Goal: Task Accomplishment & Management: Complete application form

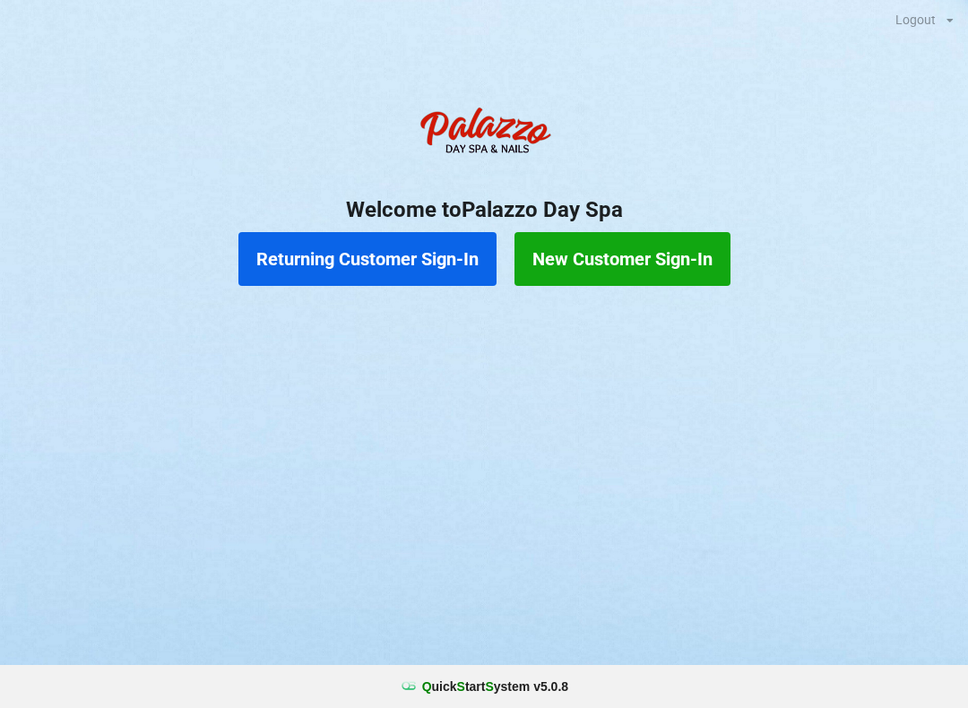
click at [401, 278] on button "Returning Customer Sign-In" at bounding box center [367, 259] width 258 height 54
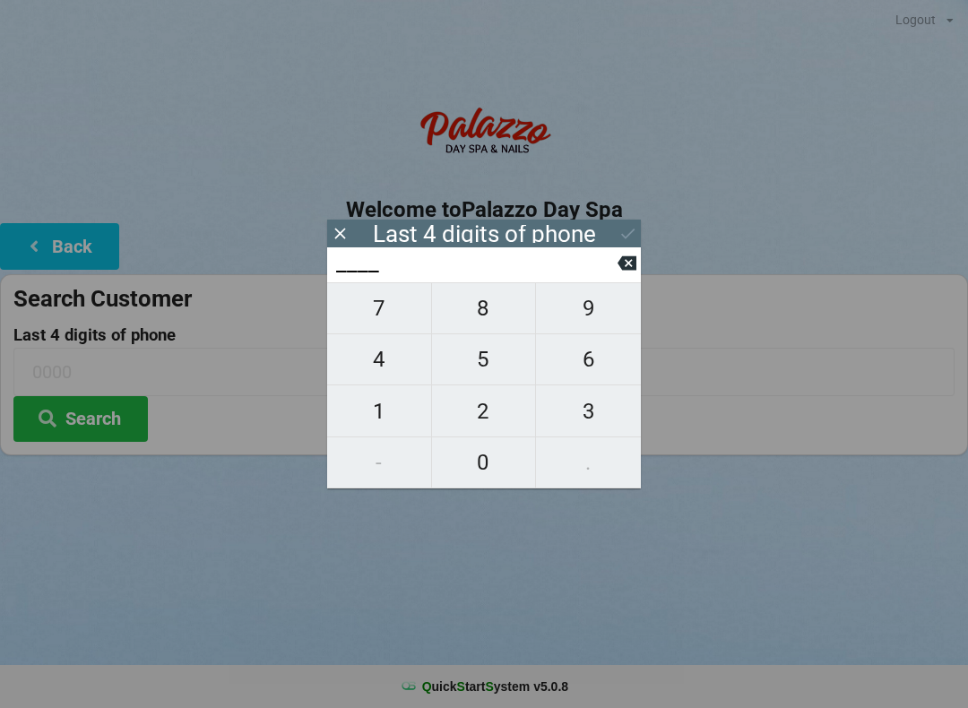
click at [396, 365] on span "4" at bounding box center [379, 360] width 104 height 38
type input "4___"
click at [486, 313] on span "8" at bounding box center [484, 309] width 104 height 38
type input "48__"
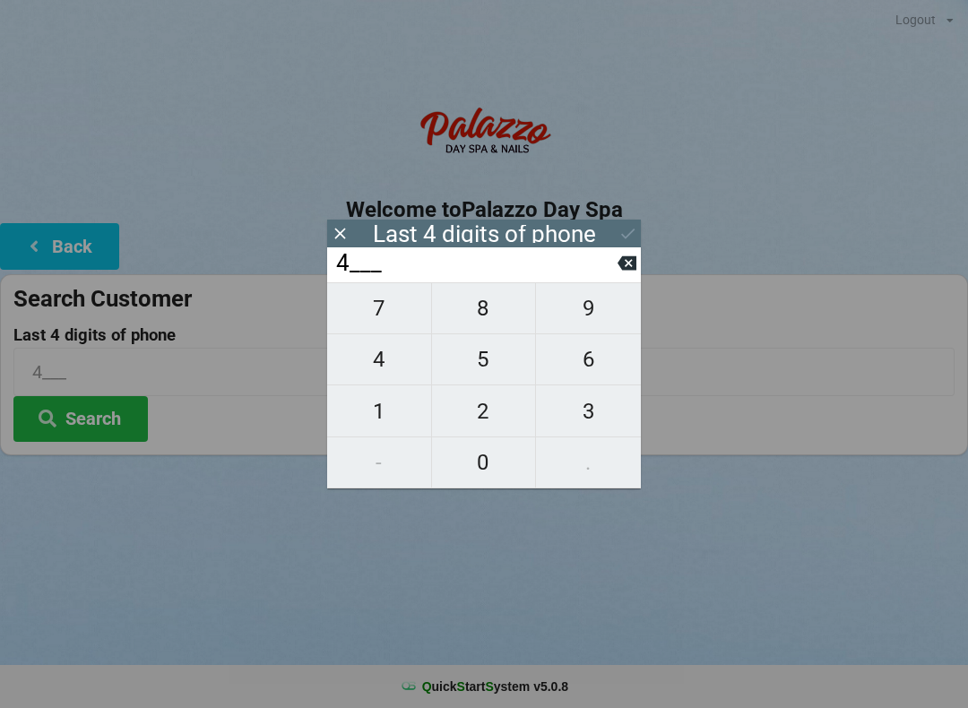
type input "48__"
click at [597, 313] on span "9" at bounding box center [588, 309] width 105 height 38
type input "489_"
click at [378, 364] on span "4" at bounding box center [379, 360] width 104 height 38
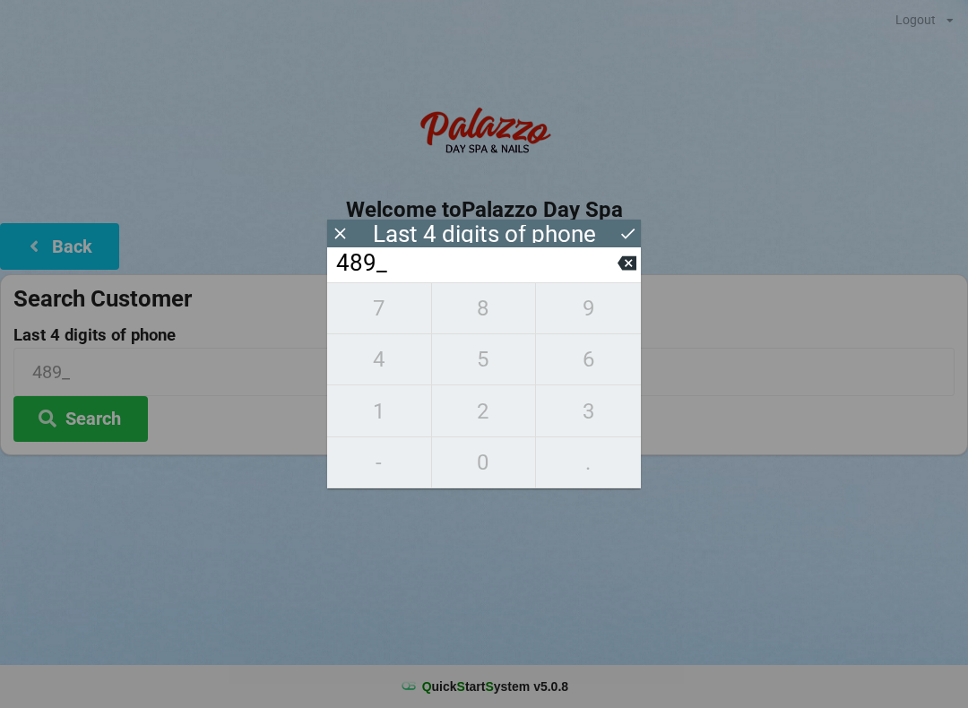
type input "4894"
click at [535, 270] on input "4894" at bounding box center [475, 263] width 283 height 29
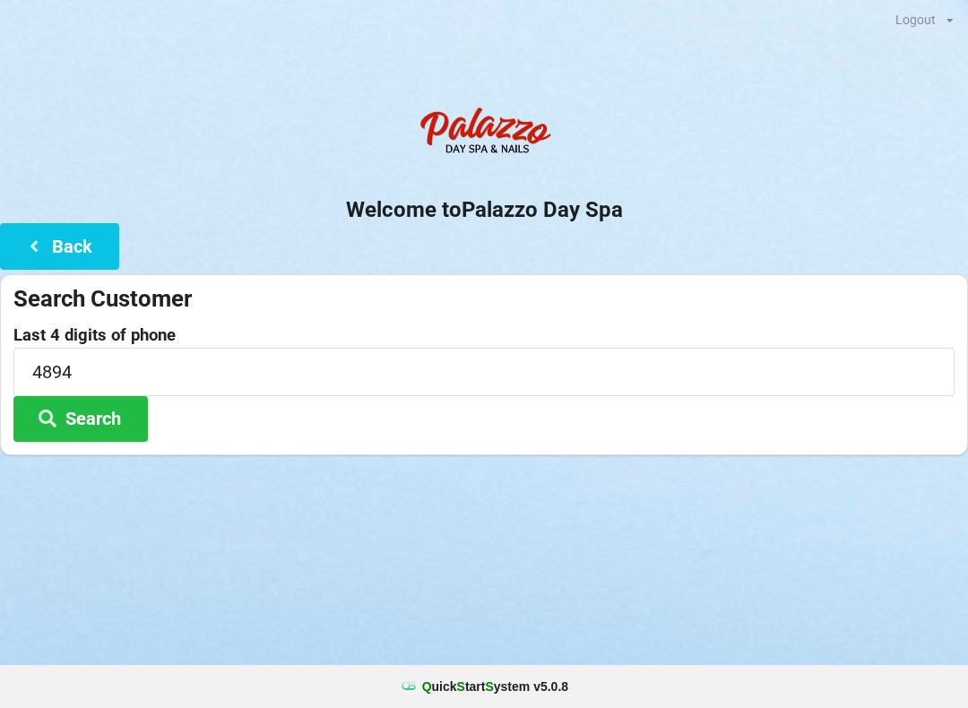
click at [465, 571] on div "Logout Logout Sign-In Welcome to Palazzo Day Spa Back Search Customer Last 4 di…" at bounding box center [484, 354] width 968 height 708
click at [122, 410] on button "Search" at bounding box center [80, 419] width 134 height 46
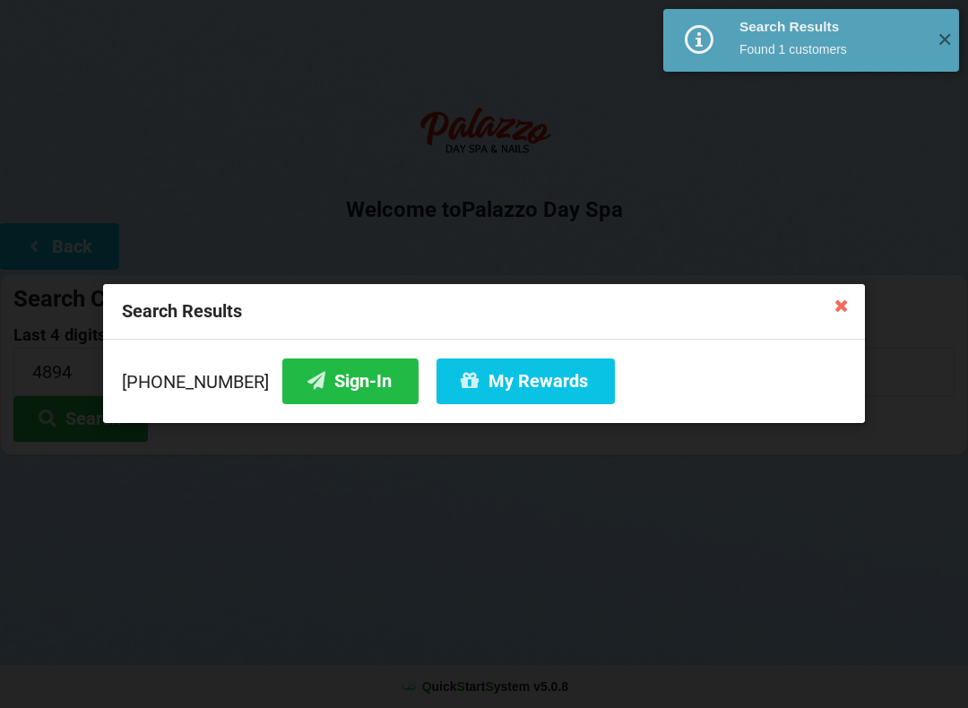
click at [344, 387] on button "Sign-In" at bounding box center [350, 382] width 136 height 46
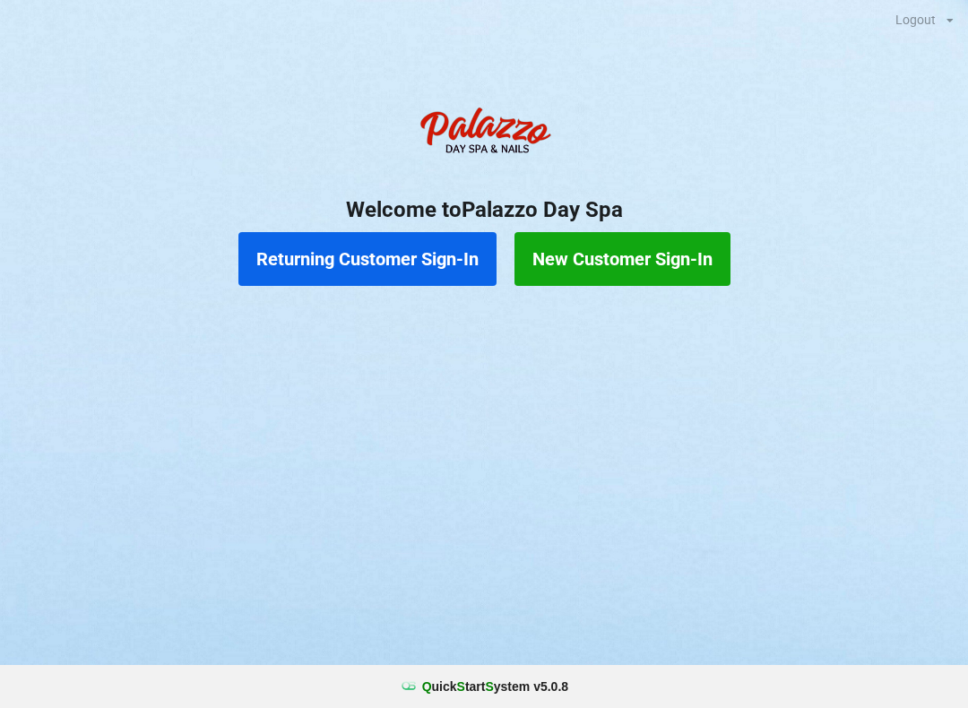
click at [402, 257] on button "Returning Customer Sign-In" at bounding box center [367, 259] width 258 height 54
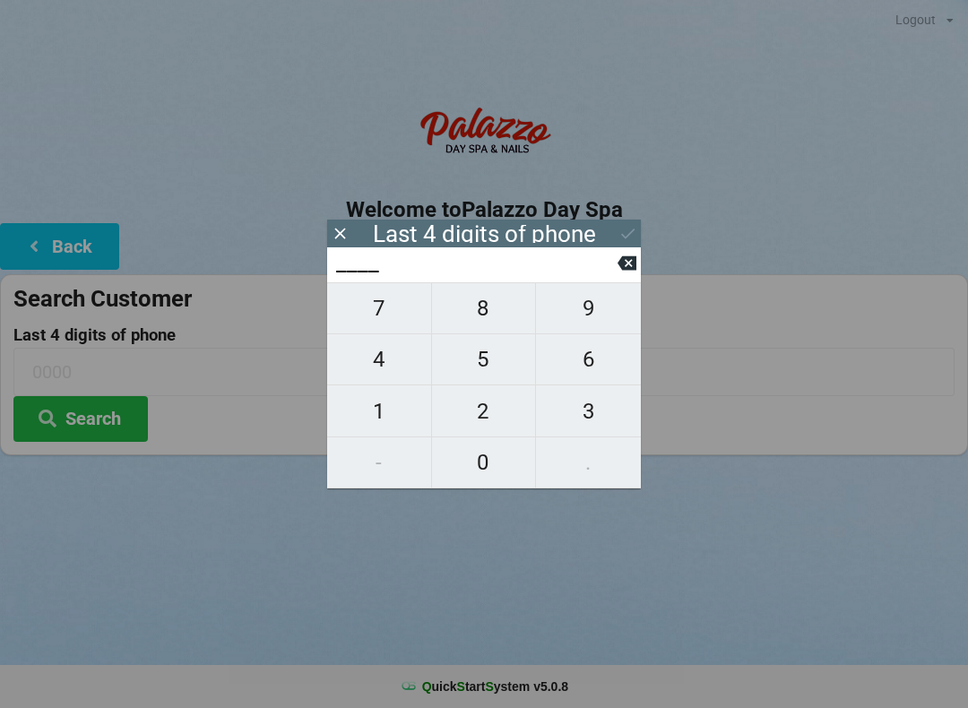
click at [384, 359] on span "4" at bounding box center [379, 360] width 104 height 38
type input "4___"
click at [319, 232] on div "Welcome to Palazzo Day Spa Back Search Customer Last 4 digits of phone 4___ Sea…" at bounding box center [484, 277] width 968 height 358
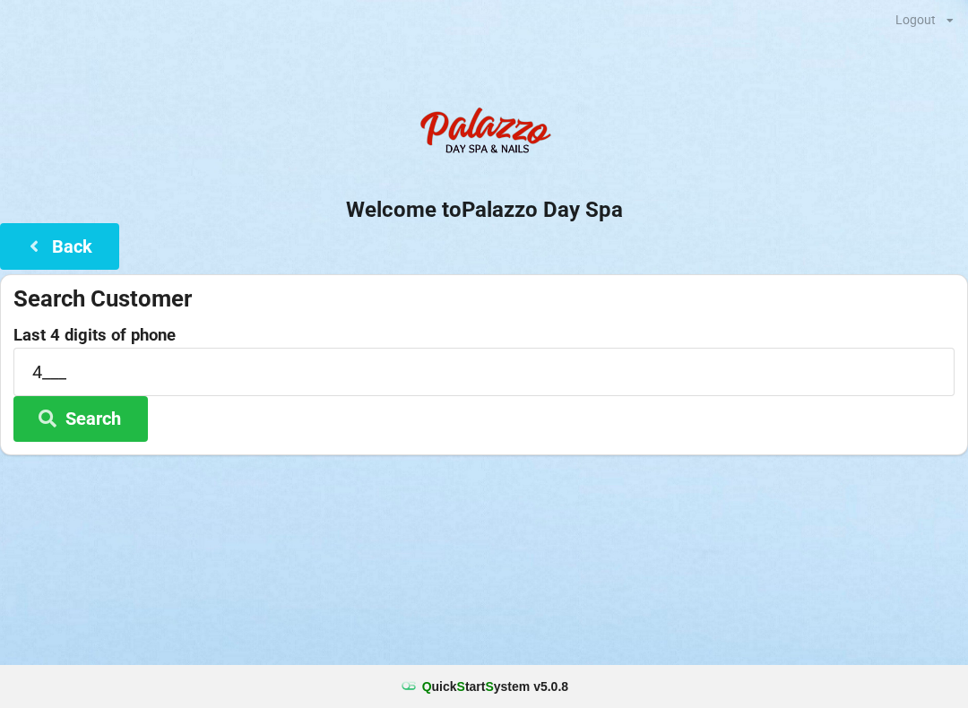
click at [58, 241] on button "Back" at bounding box center [59, 246] width 119 height 46
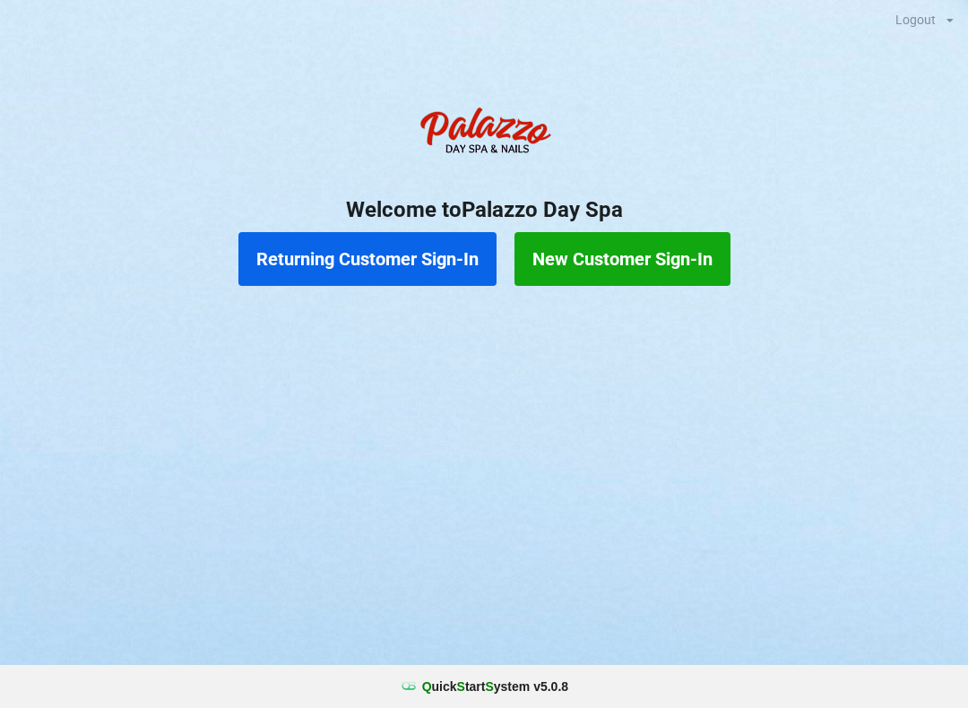
click at [655, 250] on button "New Customer Sign-In" at bounding box center [623, 259] width 216 height 54
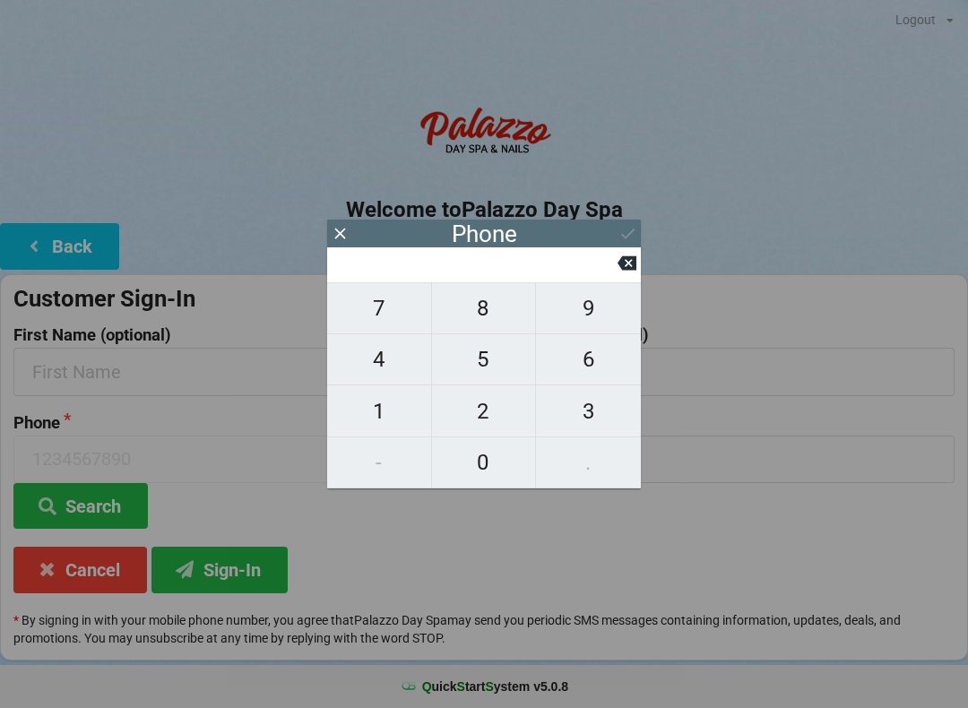
click at [379, 369] on span "4" at bounding box center [379, 360] width 104 height 38
type input "4"
click at [494, 468] on span "0" at bounding box center [484, 463] width 104 height 38
type input "40"
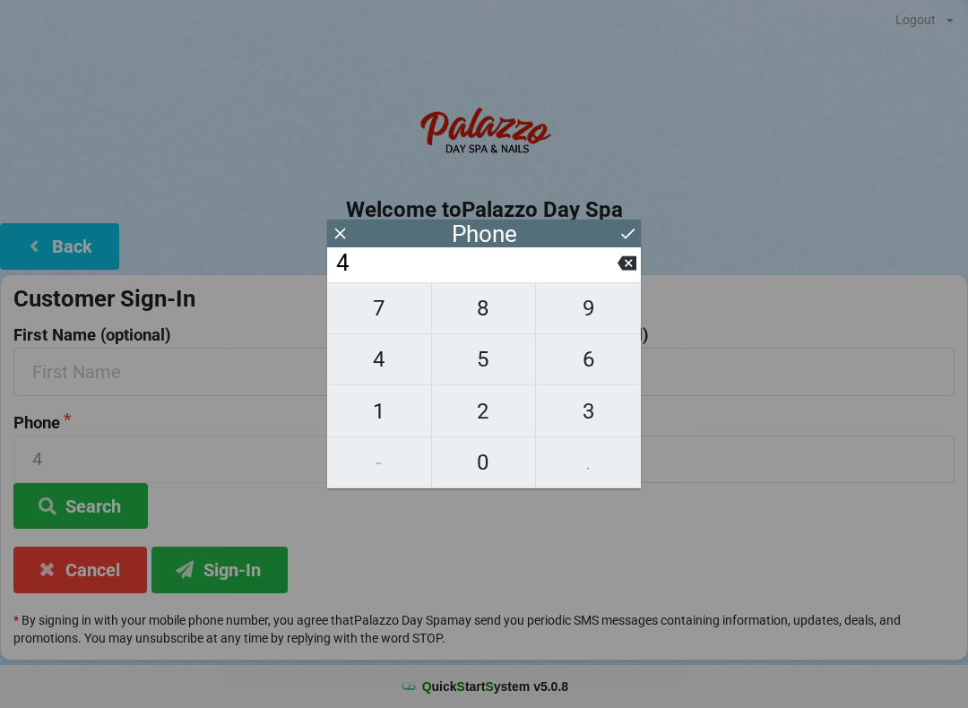
type input "40"
click at [380, 425] on span "1" at bounding box center [379, 412] width 104 height 38
type input "401"
click at [625, 271] on icon at bounding box center [627, 263] width 19 height 14
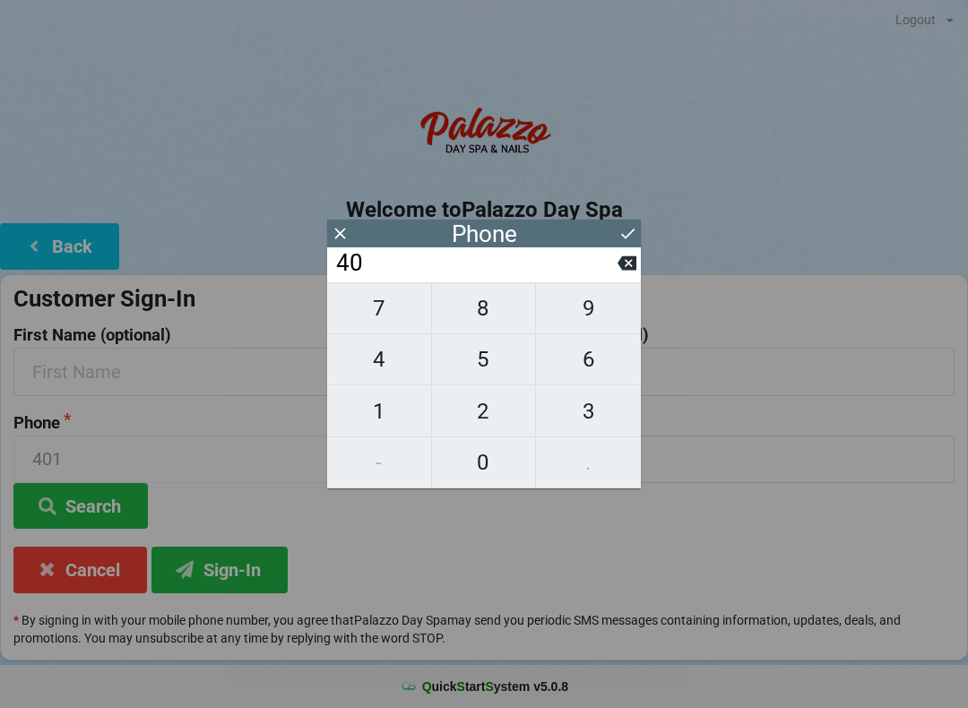
click at [390, 308] on span "7" at bounding box center [379, 309] width 104 height 38
type input "407"
click at [372, 366] on span "4" at bounding box center [379, 360] width 104 height 38
type input "4074"
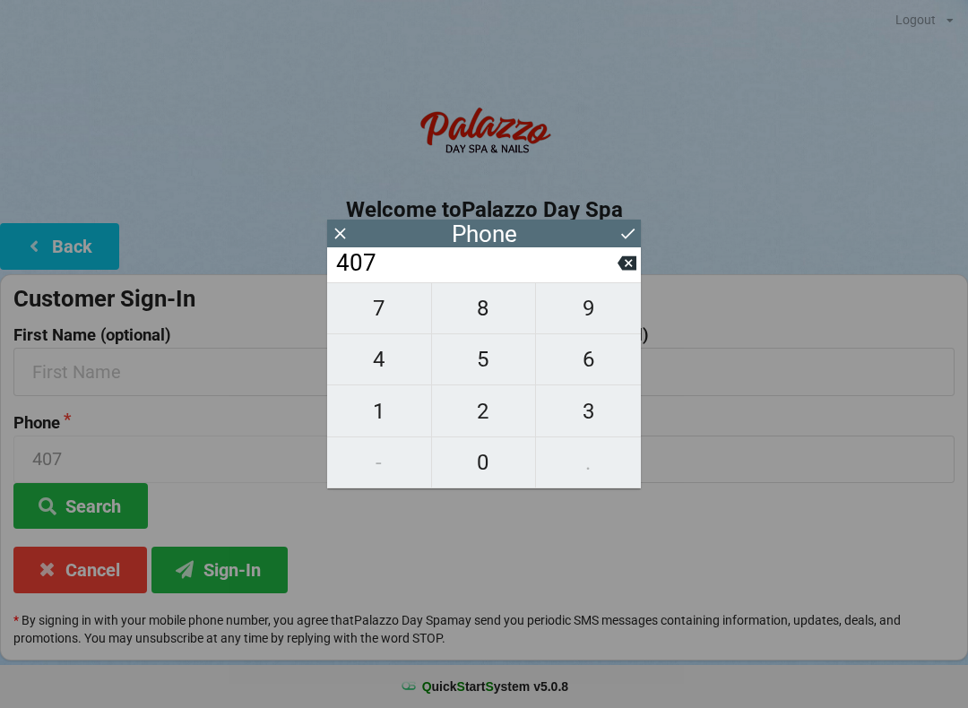
type input "4074"
click at [603, 412] on span "3" at bounding box center [588, 412] width 105 height 38
type input "40743"
click at [386, 303] on span "7" at bounding box center [379, 309] width 104 height 38
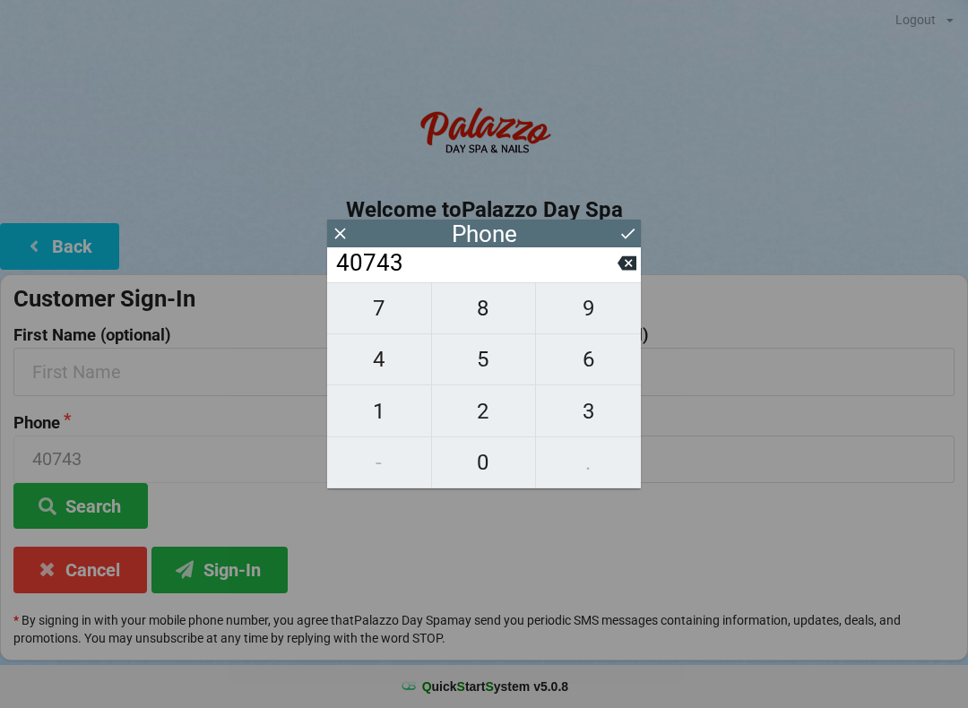
type input "407437"
click at [395, 414] on span "1" at bounding box center [379, 412] width 104 height 38
type input "4074371"
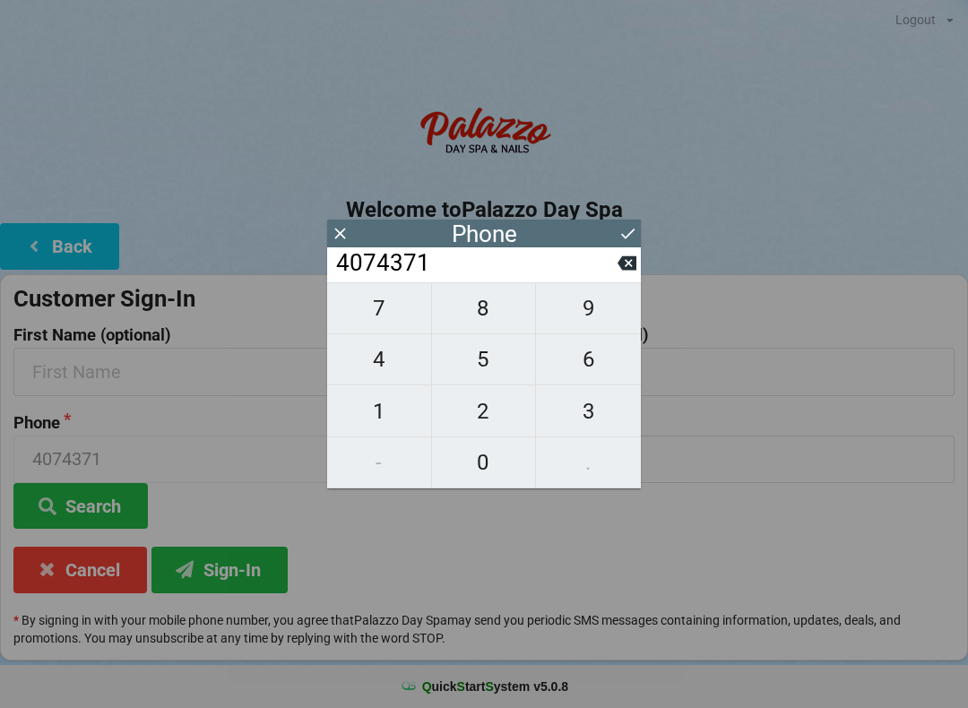
click at [500, 364] on span "5" at bounding box center [484, 360] width 104 height 38
type input "40743715"
click at [598, 422] on span "3" at bounding box center [588, 412] width 105 height 38
type input "407437153"
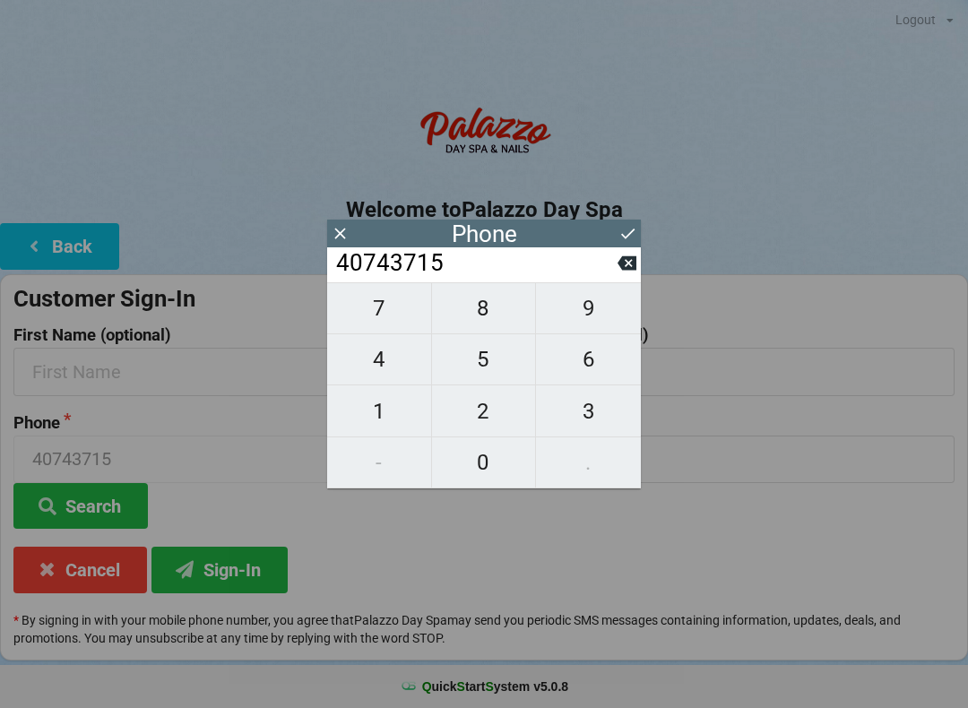
type input "407437153"
click at [372, 311] on span "7" at bounding box center [379, 309] width 104 height 38
type input "4074371537"
click at [624, 236] on icon at bounding box center [627, 234] width 13 height 11
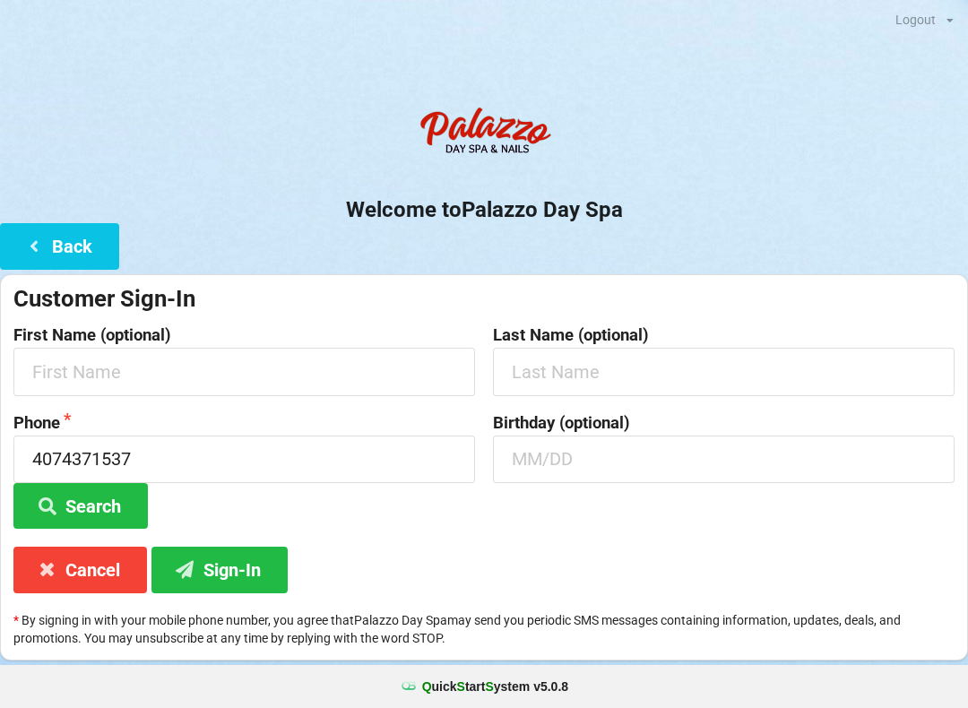
click at [74, 496] on button "Search" at bounding box center [80, 506] width 134 height 46
click at [252, 574] on button "Sign-In" at bounding box center [220, 570] width 136 height 46
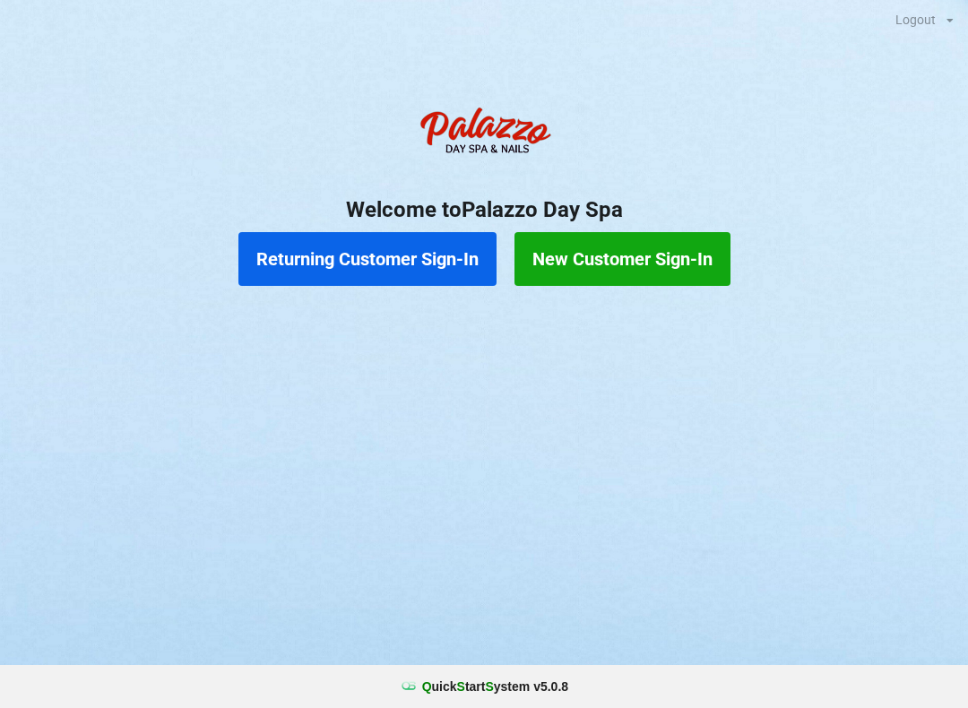
click at [360, 263] on button "Returning Customer Sign-In" at bounding box center [367, 259] width 258 height 54
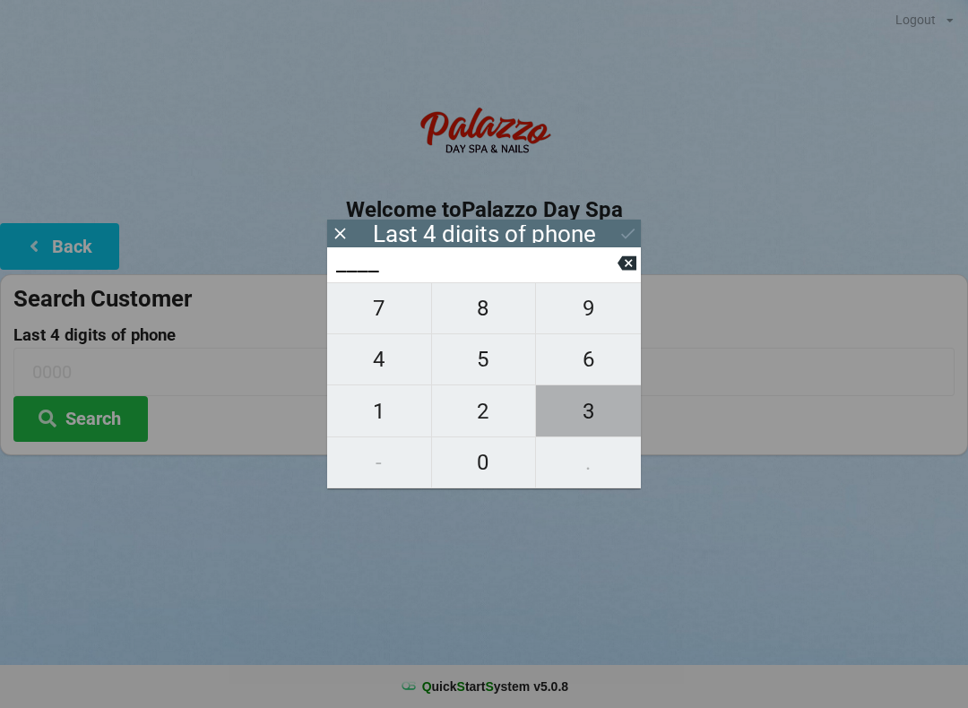
click at [589, 426] on span "3" at bounding box center [588, 412] width 105 height 38
type input "3___"
click at [479, 314] on span "8" at bounding box center [484, 309] width 104 height 38
type input "38__"
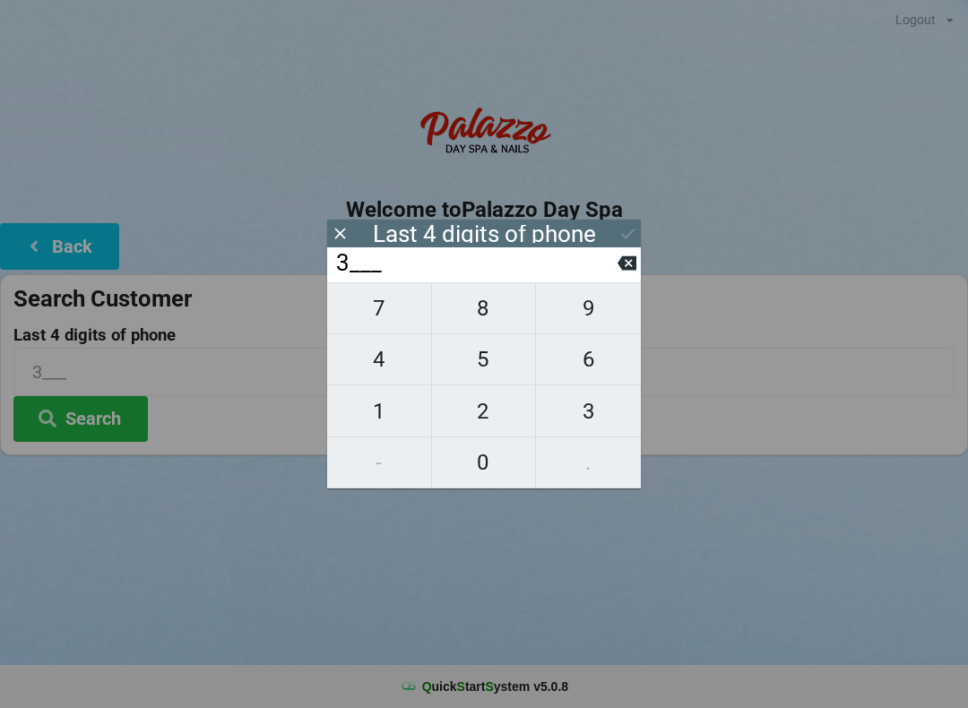
type input "38__"
click at [583, 372] on span "6" at bounding box center [588, 360] width 105 height 38
type input "386_"
click at [478, 371] on span "5" at bounding box center [484, 360] width 104 height 38
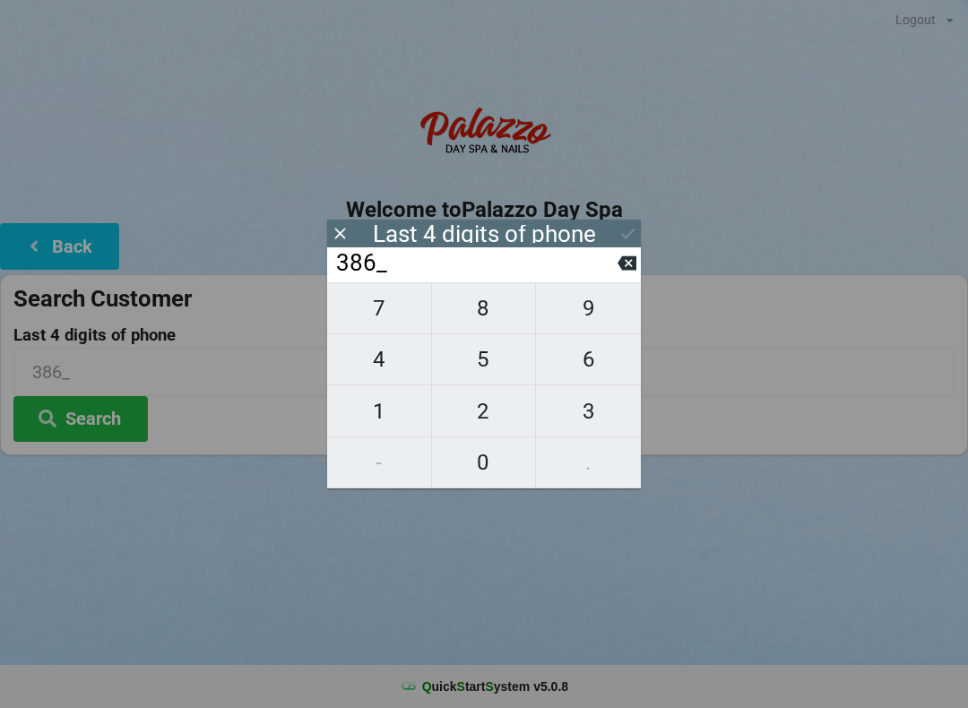
type input "3865"
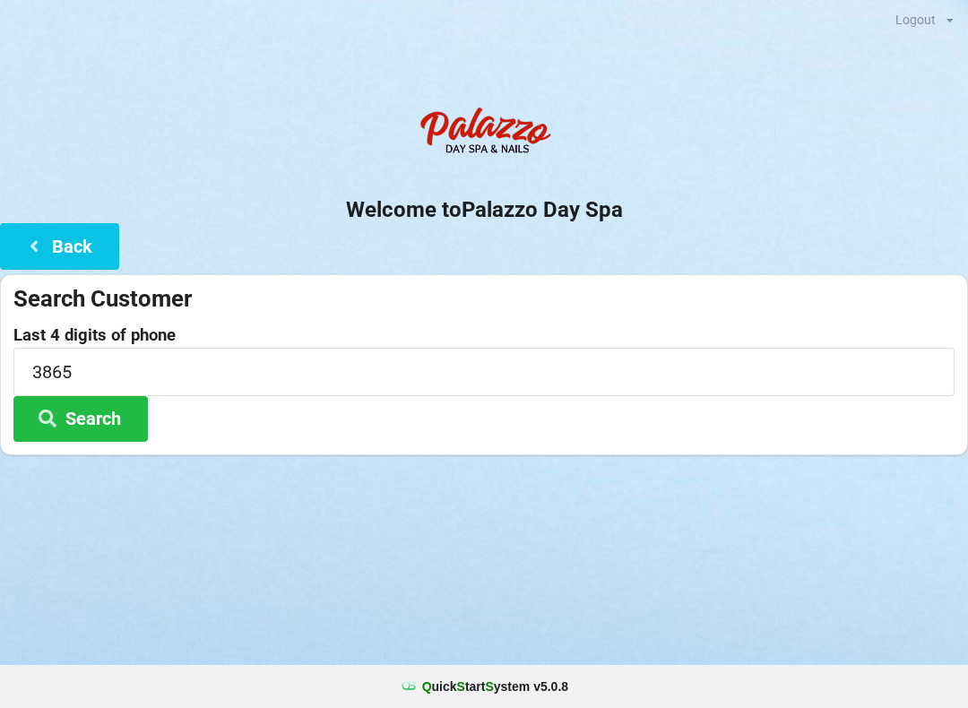
click at [100, 409] on button "Search" at bounding box center [80, 419] width 134 height 46
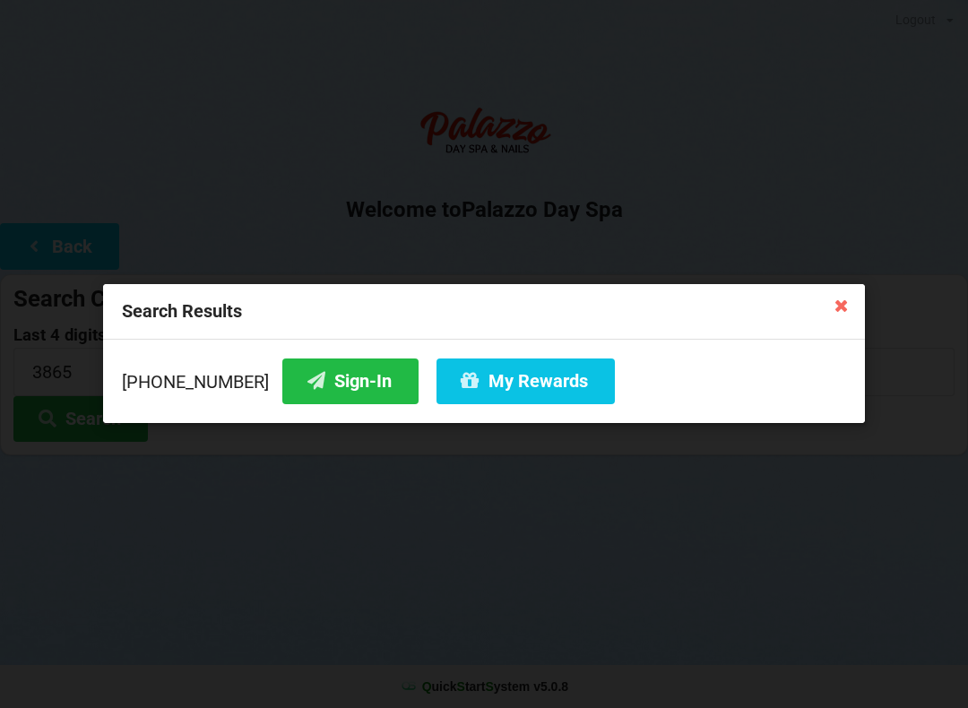
click at [310, 386] on button "Sign-In" at bounding box center [350, 382] width 136 height 46
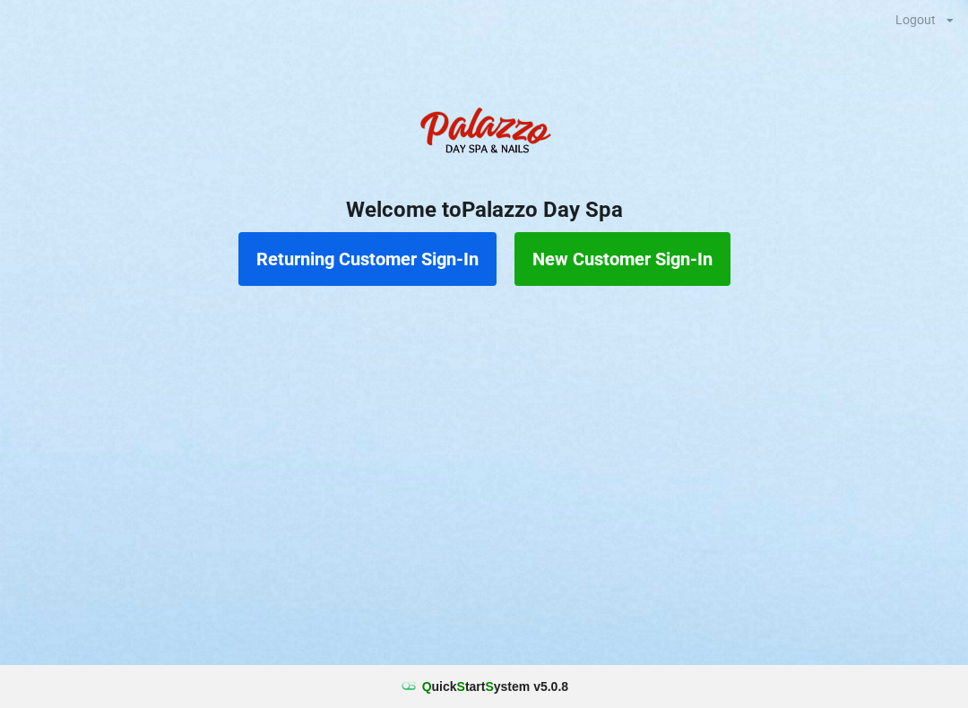
click at [399, 259] on button "Returning Customer Sign-In" at bounding box center [367, 259] width 258 height 54
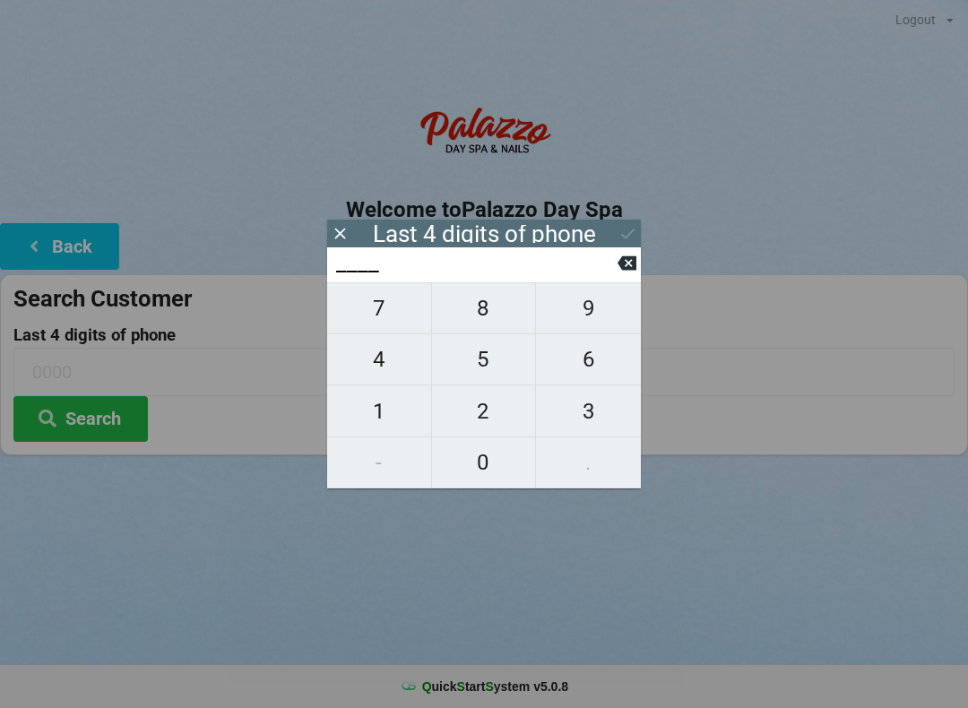
click at [474, 360] on span "5" at bounding box center [484, 360] width 104 height 38
type input "5___"
click at [472, 369] on span "5" at bounding box center [484, 360] width 104 height 38
type input "55__"
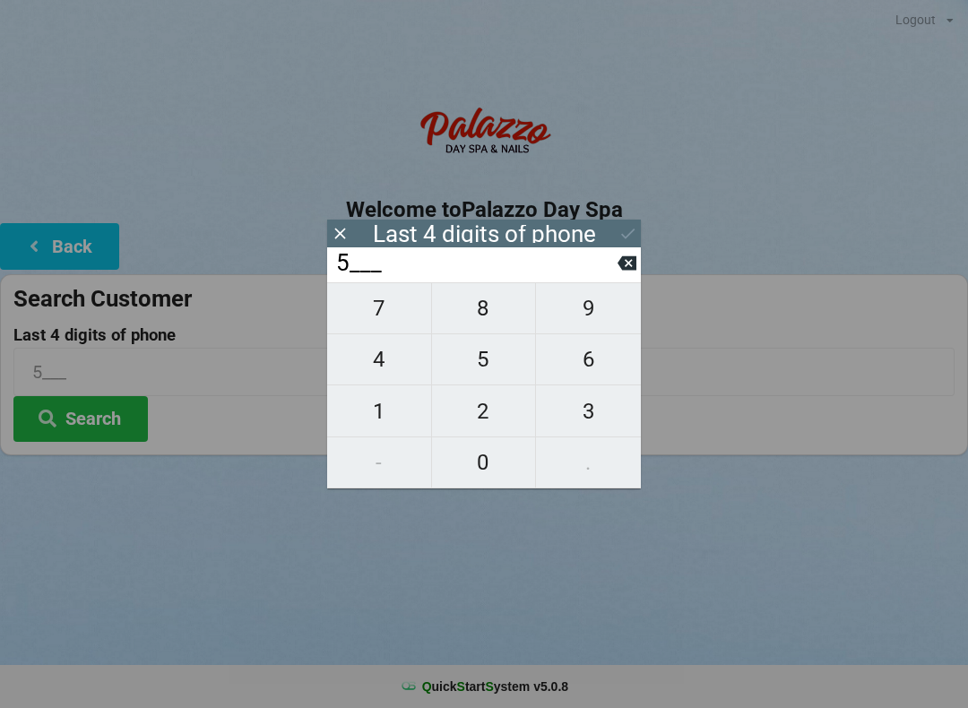
type input "55__"
click at [388, 423] on span "1" at bounding box center [379, 412] width 104 height 38
type input "551_"
click at [477, 319] on span "8" at bounding box center [484, 309] width 104 height 38
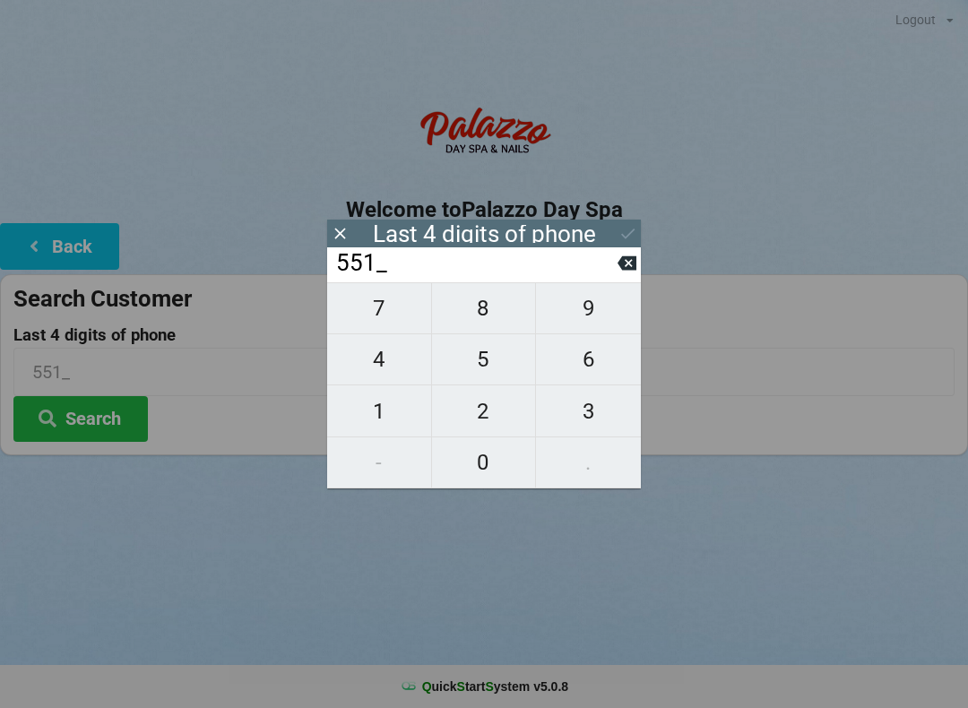
type input "5518"
click at [115, 416] on button "Search" at bounding box center [80, 419] width 134 height 46
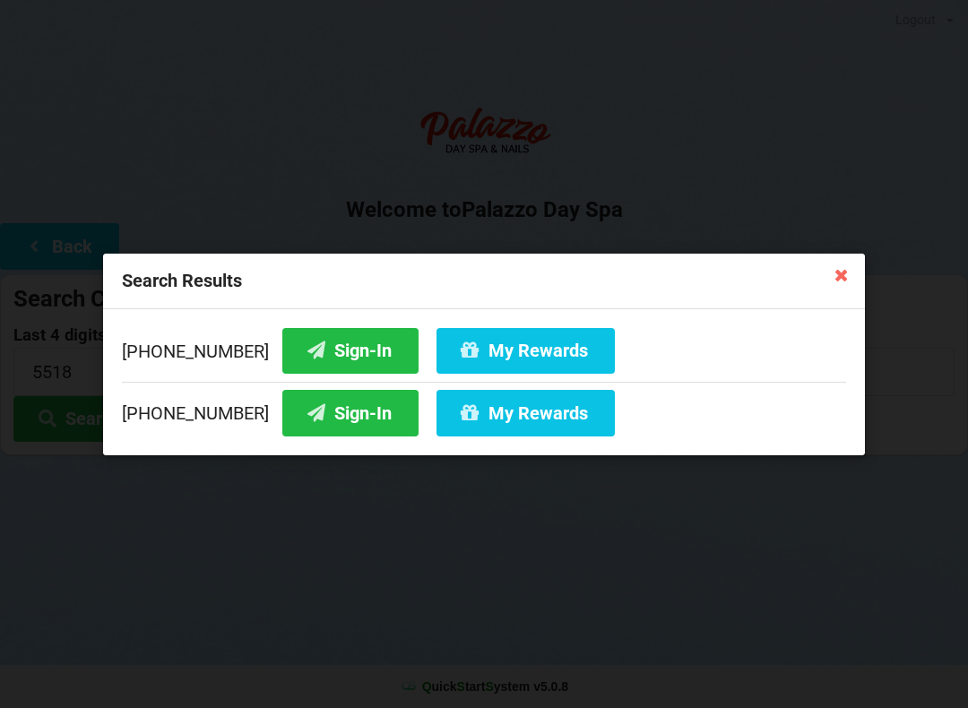
click at [317, 418] on button "Sign-In" at bounding box center [350, 413] width 136 height 46
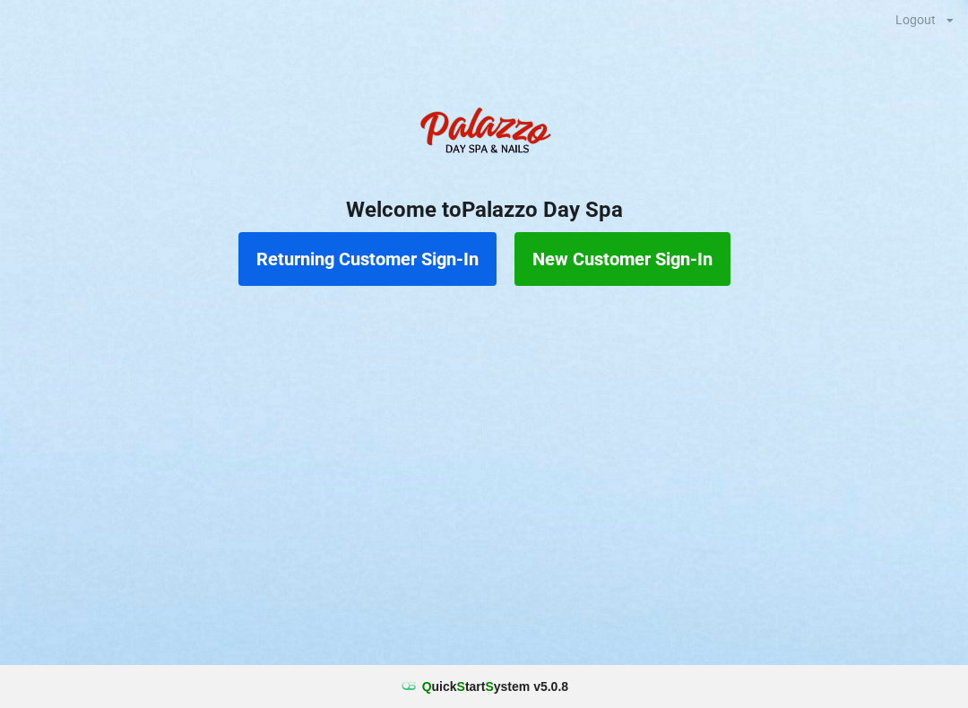
click at [619, 259] on button "New Customer Sign-In" at bounding box center [623, 259] width 216 height 54
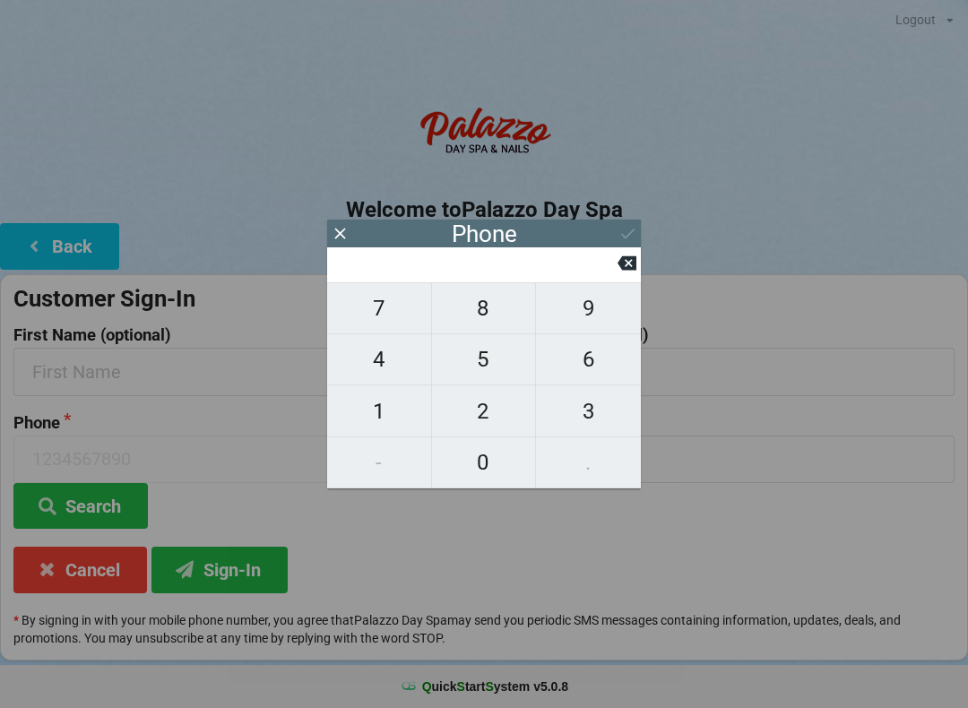
click at [388, 359] on span "4" at bounding box center [379, 360] width 104 height 38
type input "4"
click at [475, 451] on span "0" at bounding box center [484, 463] width 104 height 38
type input "40"
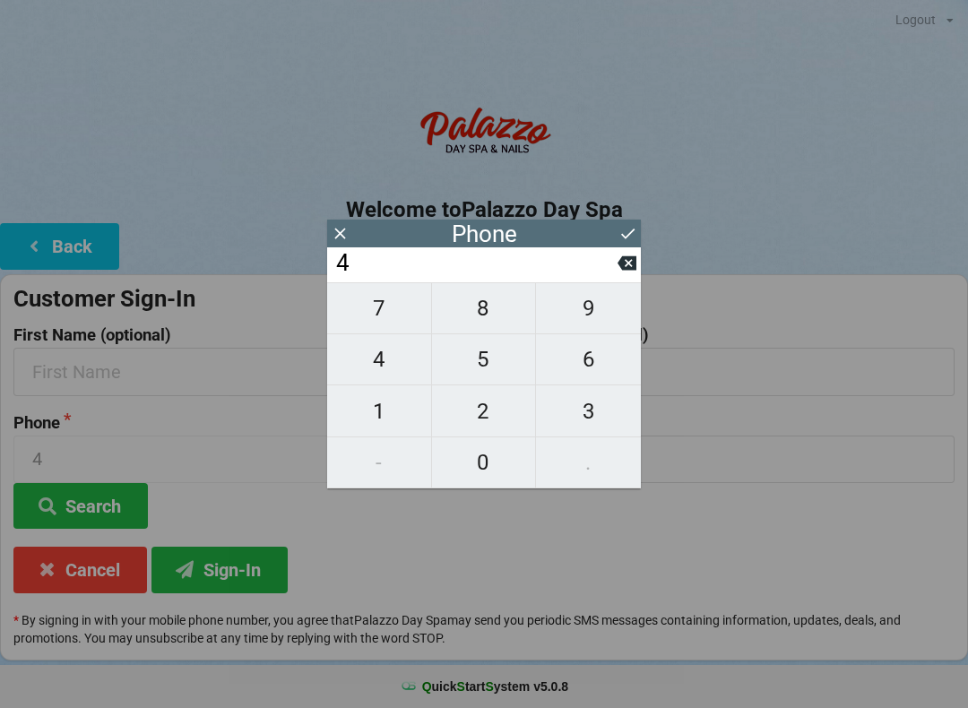
type input "40"
click at [388, 308] on span "7" at bounding box center [379, 309] width 104 height 38
type input "407"
click at [495, 361] on span "5" at bounding box center [484, 360] width 104 height 38
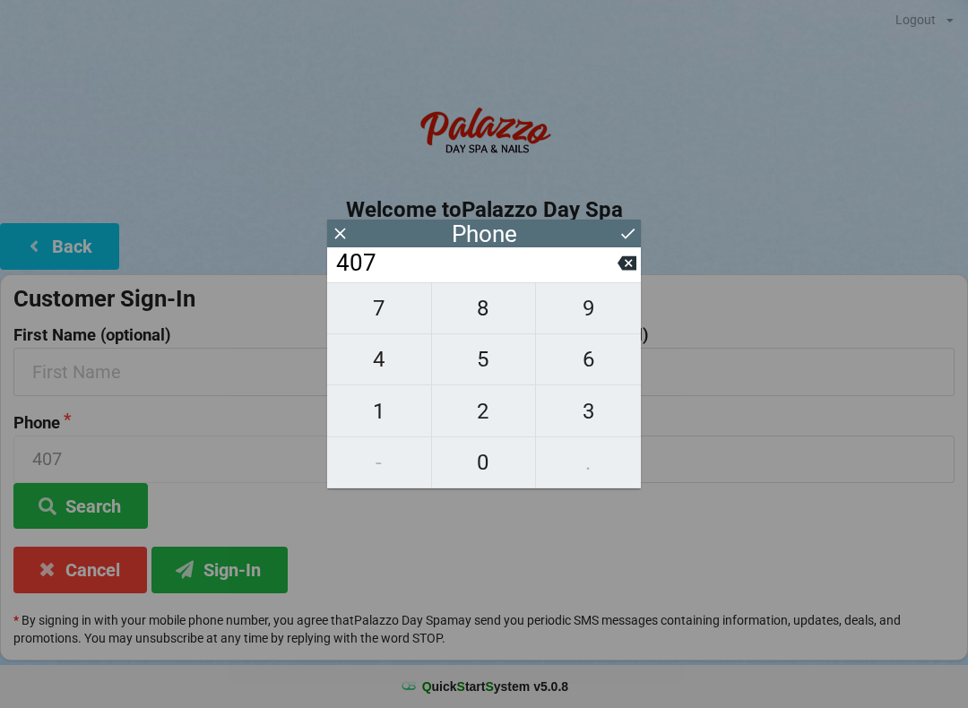
type input "4075"
click at [494, 319] on span "8" at bounding box center [484, 309] width 104 height 38
type input "40758"
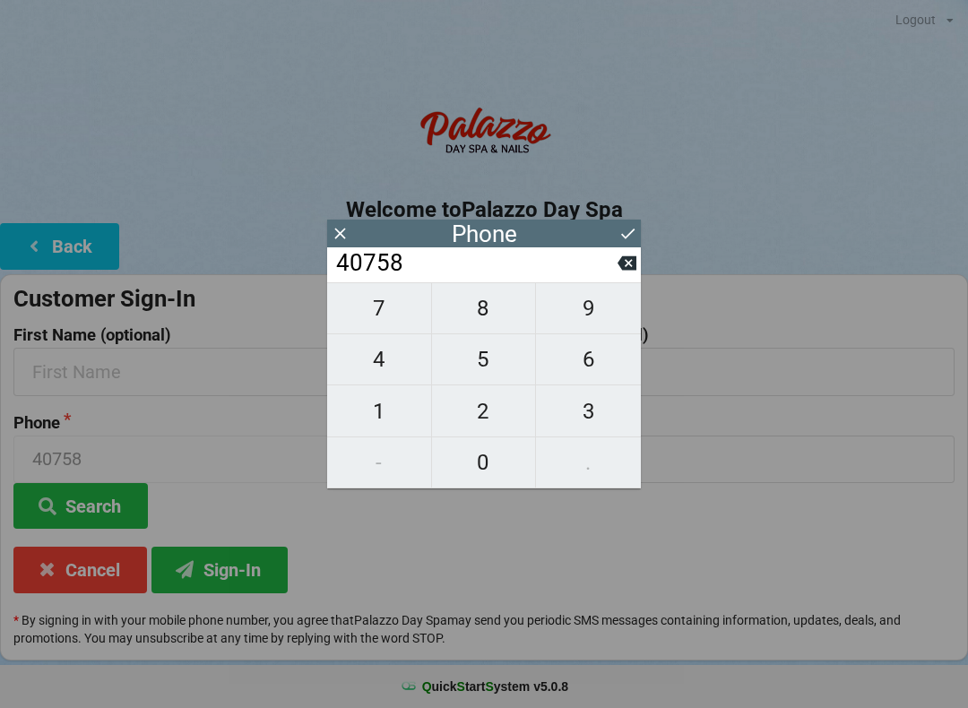
click at [502, 472] on span "0" at bounding box center [484, 463] width 104 height 38
type input "407580"
click at [609, 311] on span "9" at bounding box center [588, 309] width 105 height 38
type input "4075809"
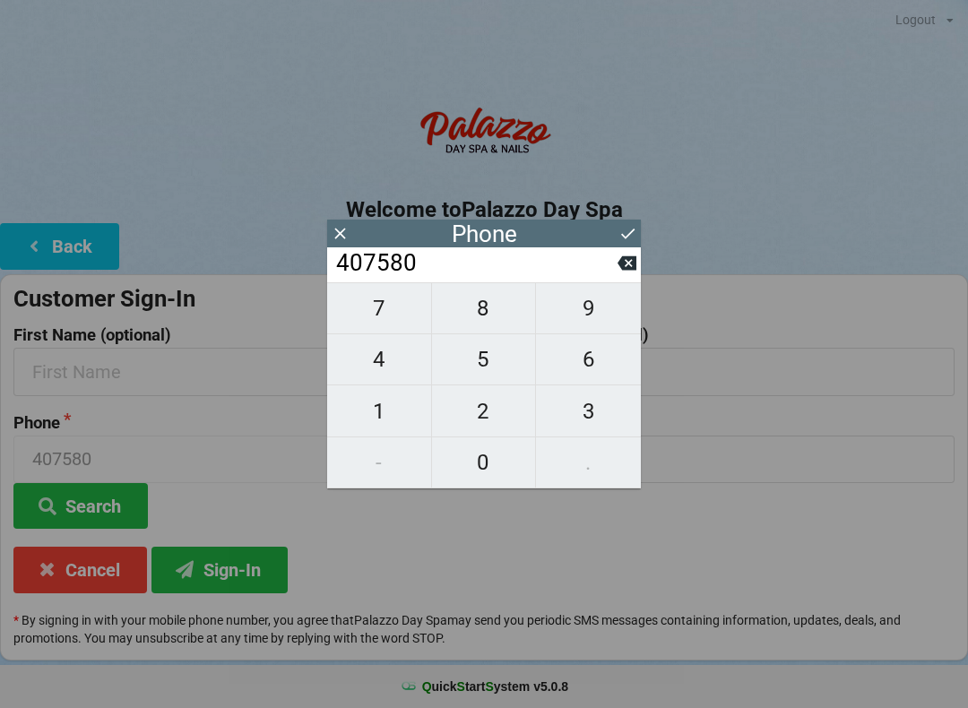
type input "4075809"
click at [633, 239] on icon at bounding box center [628, 233] width 19 height 19
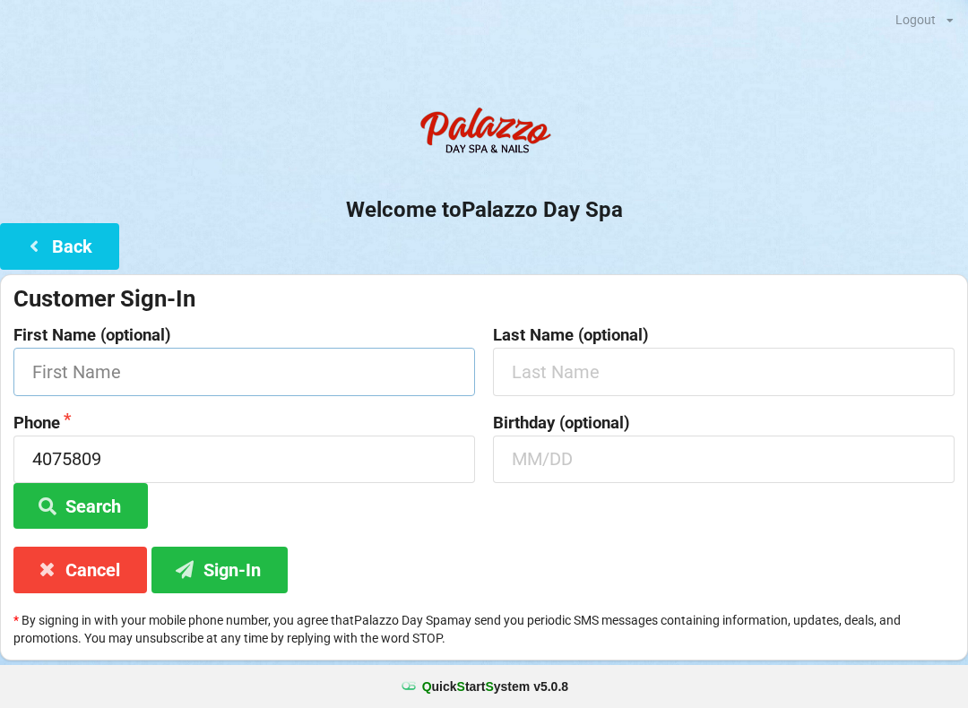
click at [114, 362] on input "text" at bounding box center [244, 372] width 462 height 48
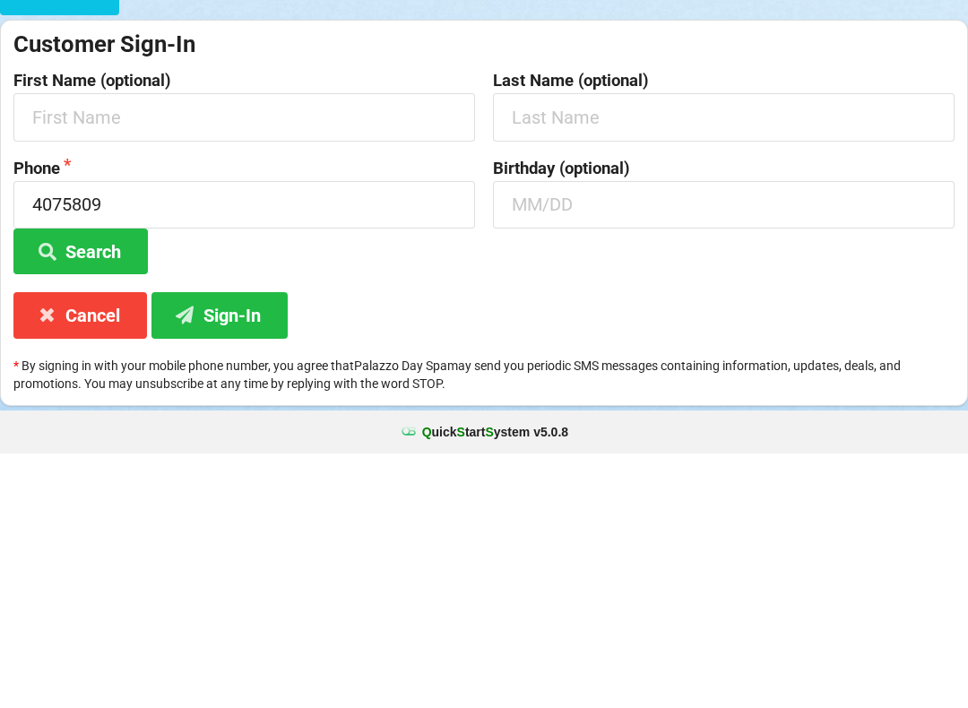
click at [473, 436] on input "4075809" at bounding box center [244, 460] width 462 height 48
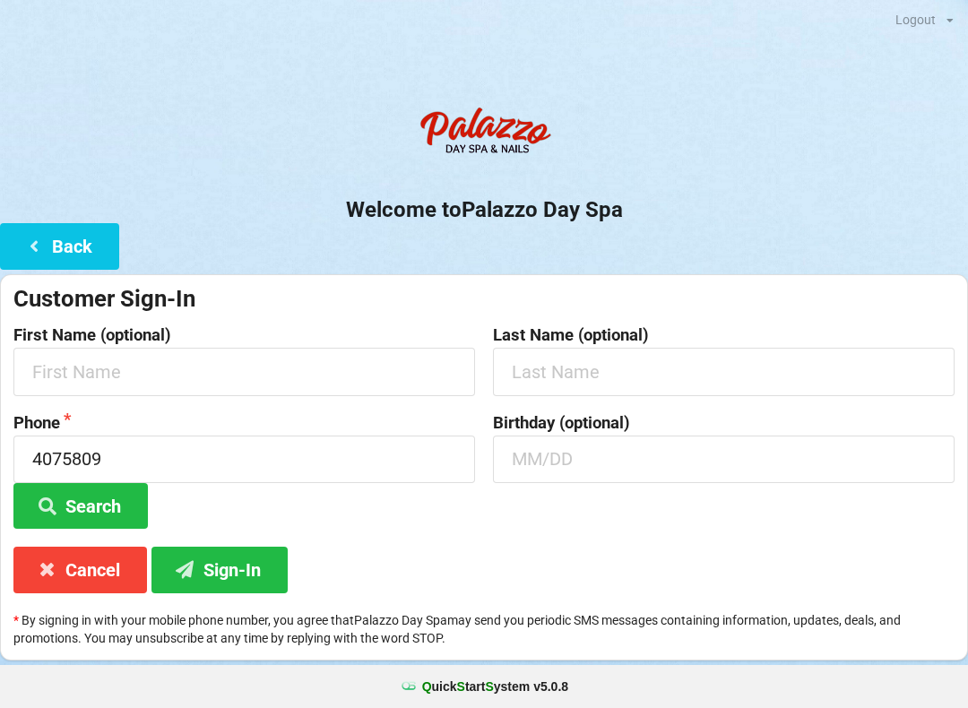
click at [641, 270] on div "Welcome to Palazzo Day Spa Back Customer Sign-In First Name (optional) Last Nam…" at bounding box center [484, 379] width 968 height 563
click at [209, 455] on input "4075809" at bounding box center [244, 460] width 462 height 48
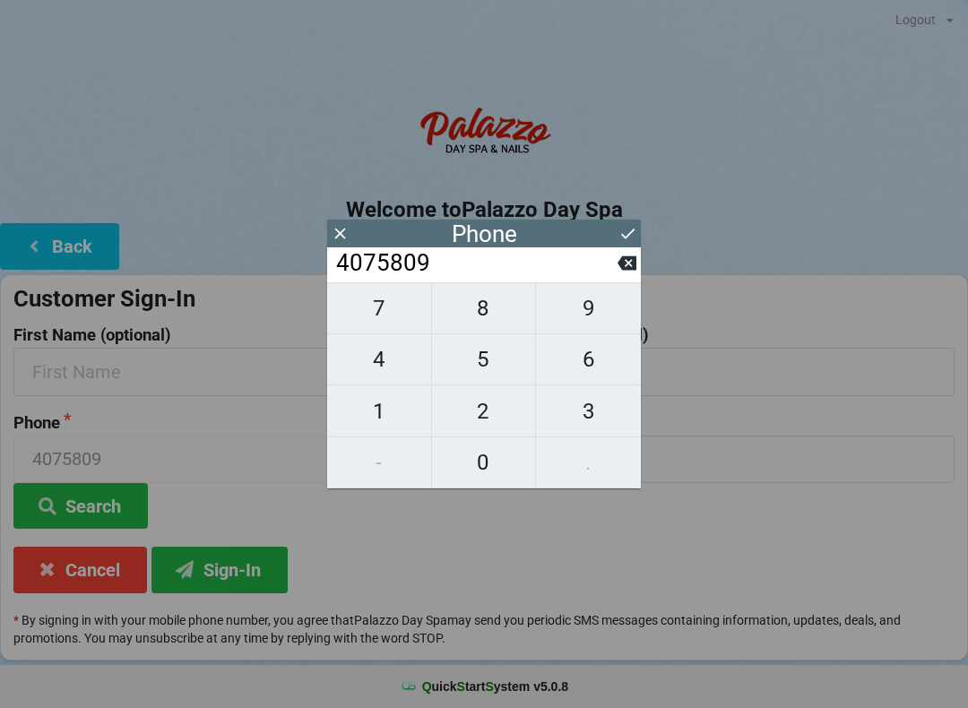
click at [636, 265] on icon at bounding box center [627, 263] width 19 height 14
click at [635, 270] on icon at bounding box center [627, 263] width 19 height 14
click at [630, 271] on icon at bounding box center [627, 263] width 19 height 14
click at [624, 271] on icon at bounding box center [627, 263] width 19 height 14
click at [633, 273] on icon at bounding box center [627, 263] width 19 height 19
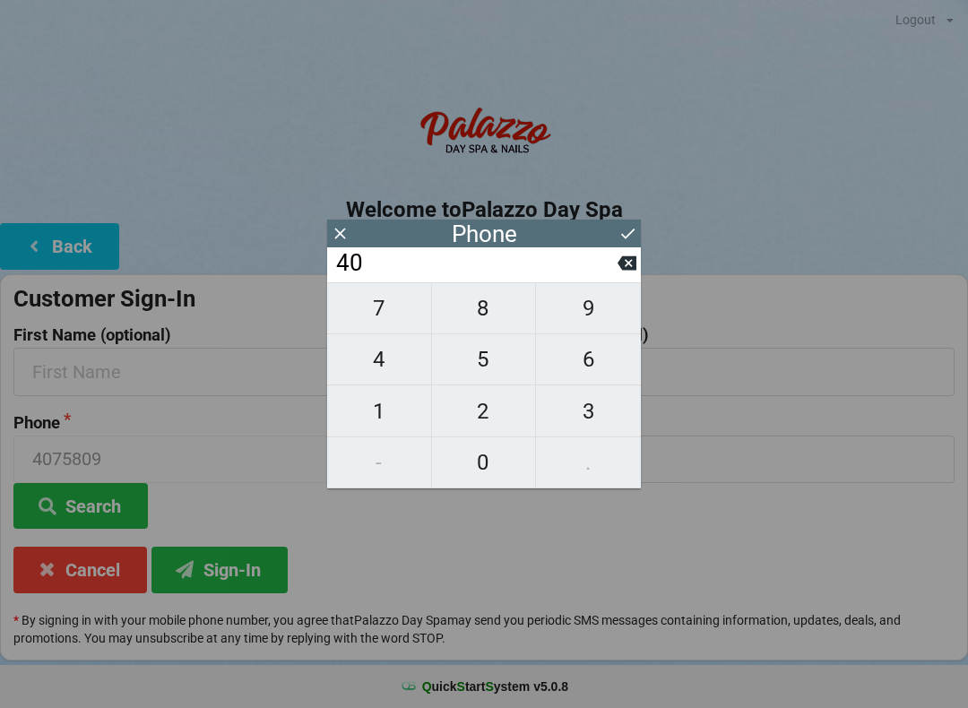
click at [635, 275] on button at bounding box center [627, 263] width 19 height 24
type input "4"
click at [632, 275] on button at bounding box center [627, 263] width 19 height 24
click at [622, 275] on button at bounding box center [627, 263] width 19 height 24
click at [631, 294] on button "9" at bounding box center [588, 308] width 105 height 52
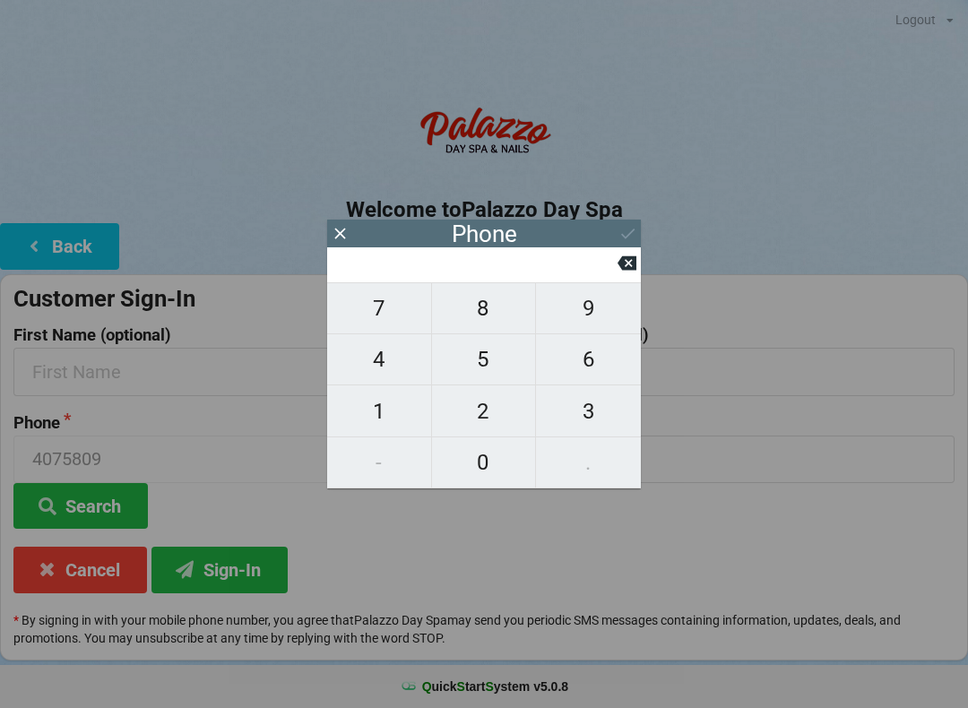
type input "9"
click at [388, 373] on span "4" at bounding box center [379, 360] width 104 height 38
type input "94"
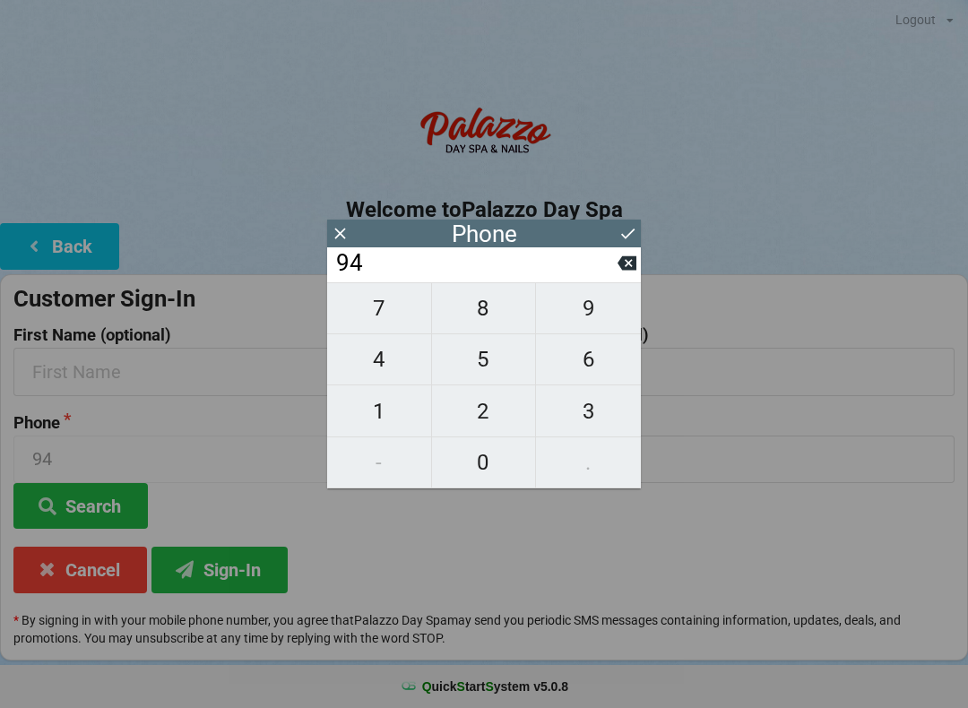
click at [504, 448] on span "0" at bounding box center [484, 463] width 104 height 38
type input "940"
click at [347, 235] on icon at bounding box center [340, 233] width 19 height 19
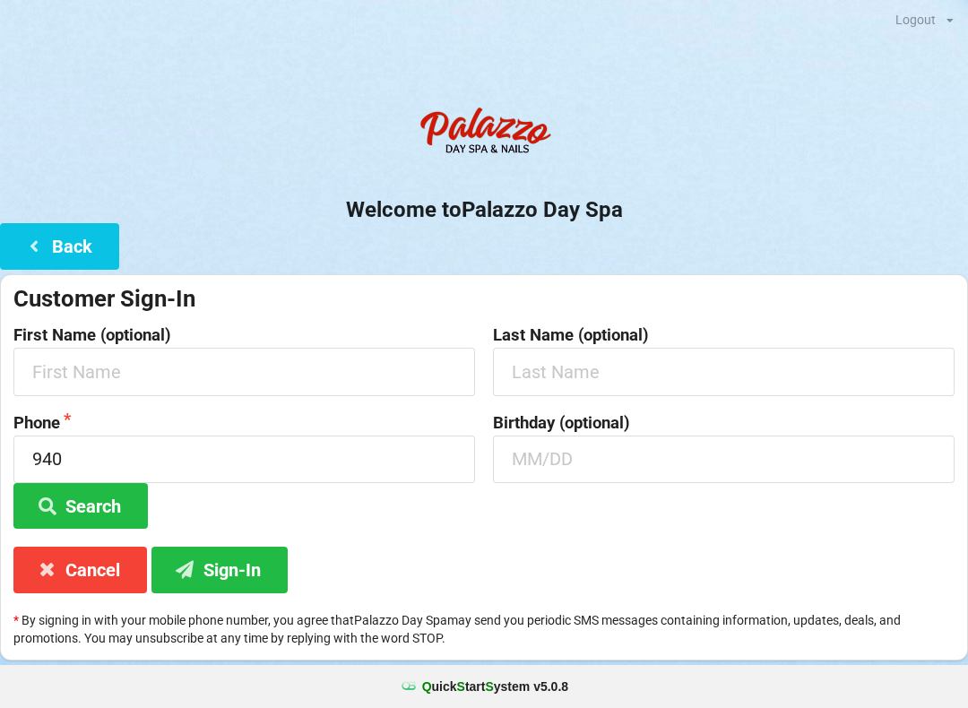
click at [83, 245] on button "Back" at bounding box center [59, 246] width 119 height 46
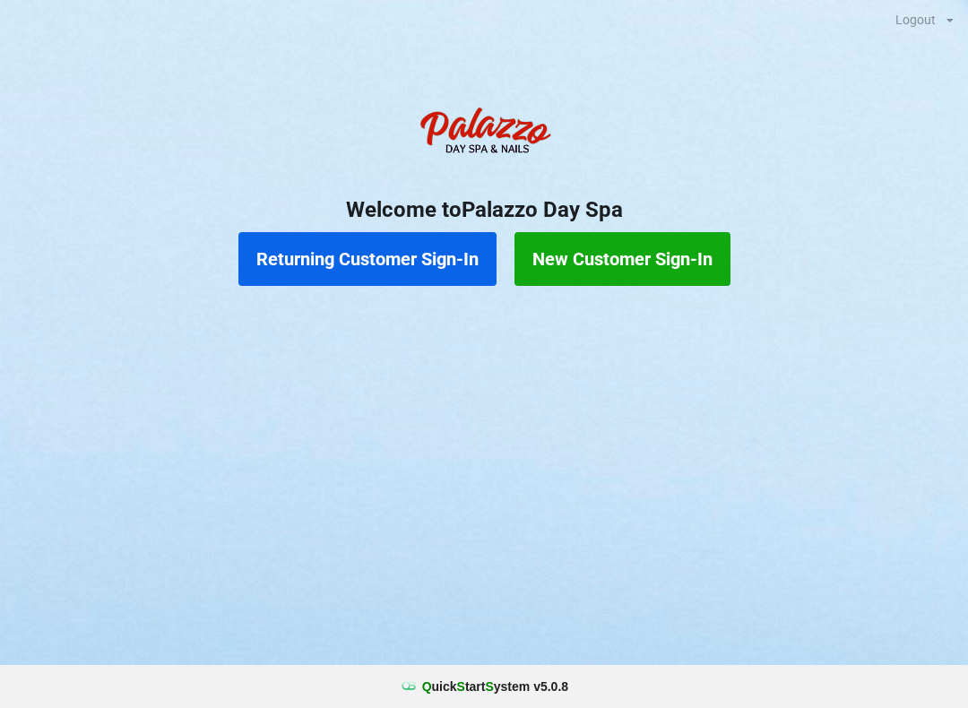
click at [430, 259] on button "Returning Customer Sign-In" at bounding box center [367, 259] width 258 height 54
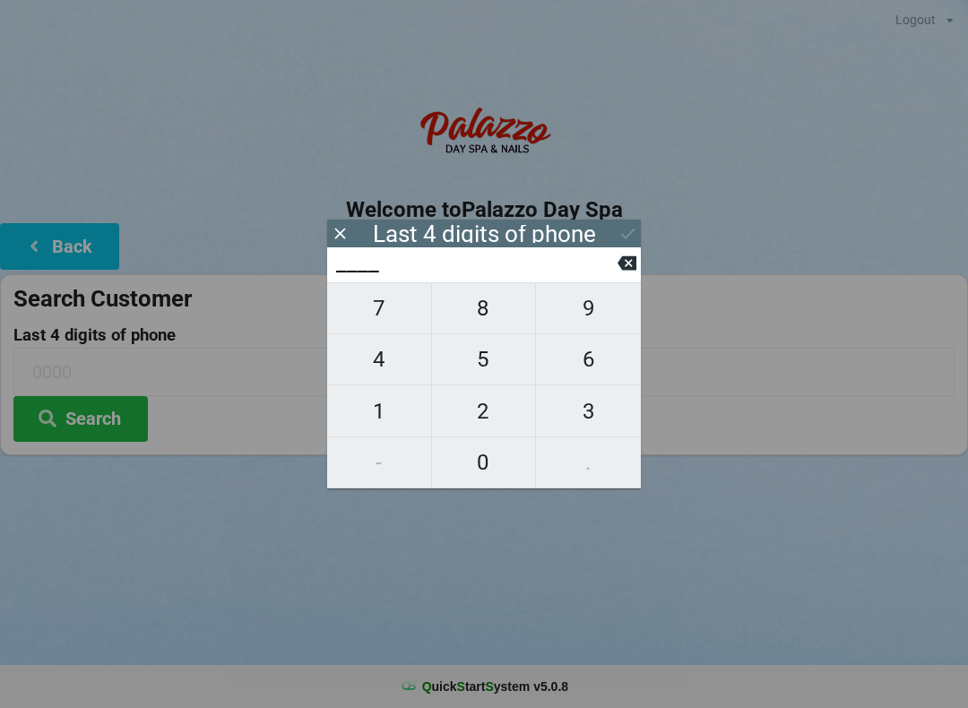
click at [634, 269] on icon at bounding box center [627, 263] width 19 height 14
click at [64, 244] on button "Back" at bounding box center [59, 246] width 119 height 46
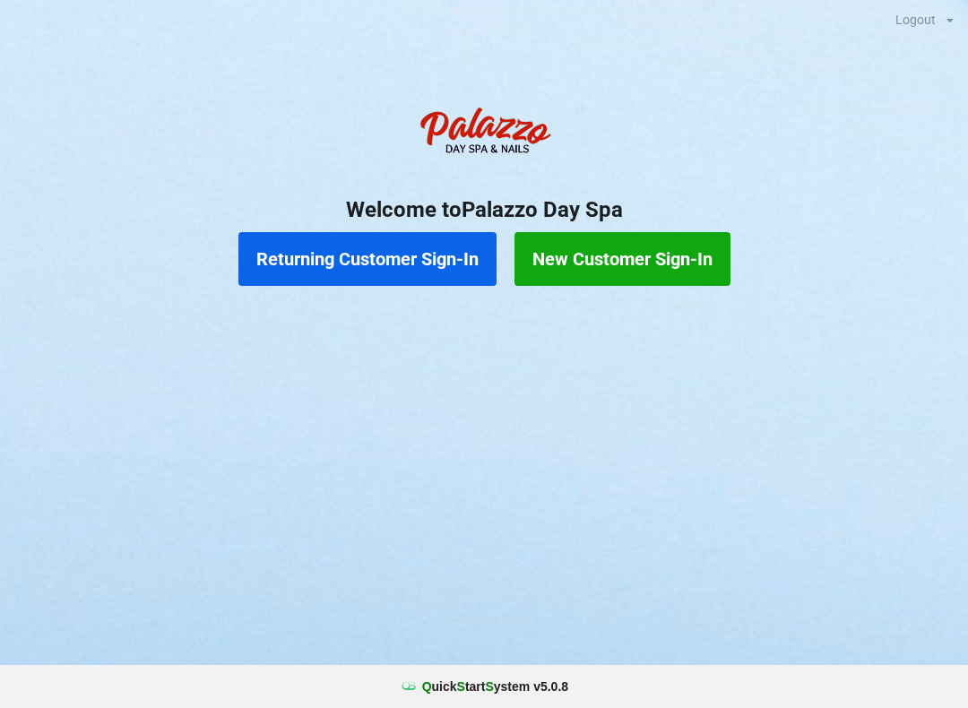
click at [621, 265] on button "New Customer Sign-In" at bounding box center [623, 259] width 216 height 54
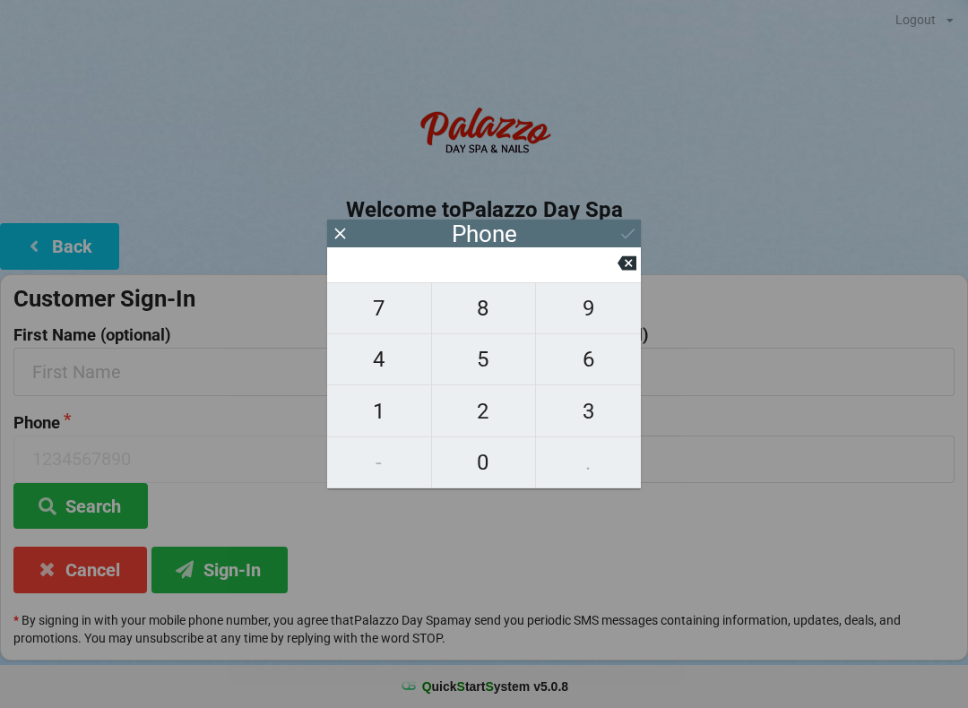
click at [386, 372] on span "4" at bounding box center [379, 360] width 104 height 38
type input "4"
click at [484, 455] on span "0" at bounding box center [484, 463] width 104 height 38
type input "40"
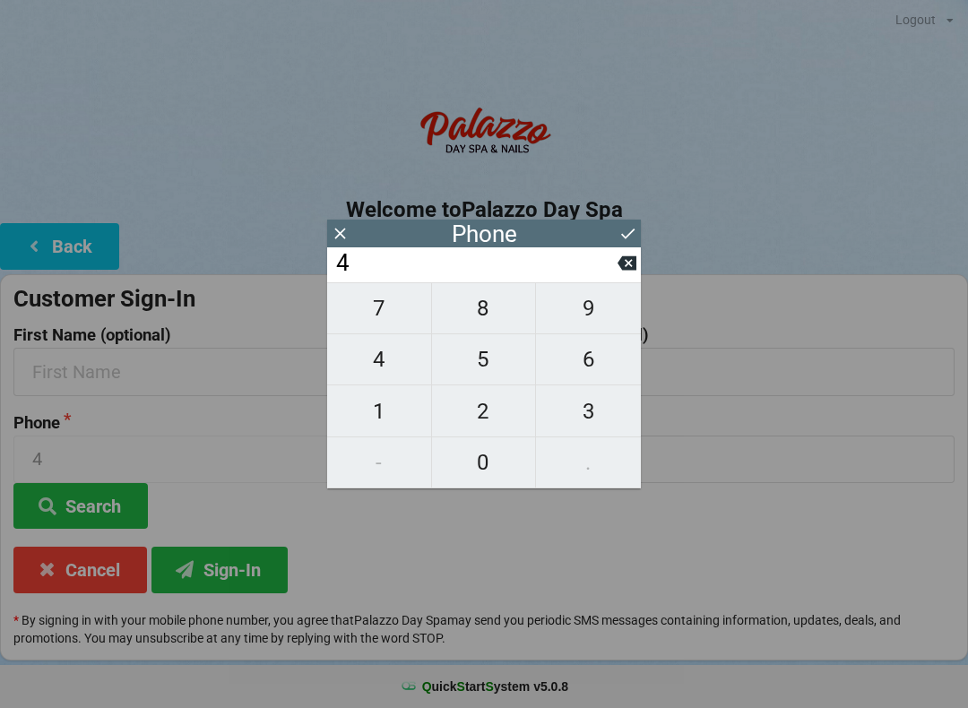
type input "40"
click at [394, 321] on span "7" at bounding box center [379, 309] width 104 height 38
type input "407"
click at [500, 373] on span "5" at bounding box center [484, 360] width 104 height 38
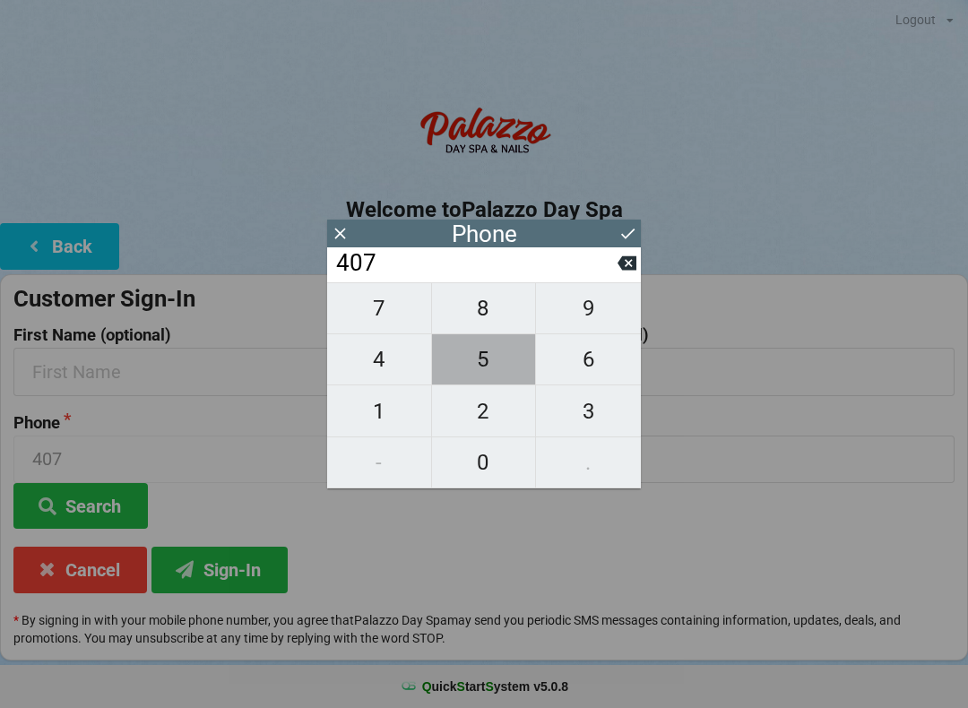
type input "4075"
click at [499, 316] on span "8" at bounding box center [484, 309] width 104 height 38
type input "40758"
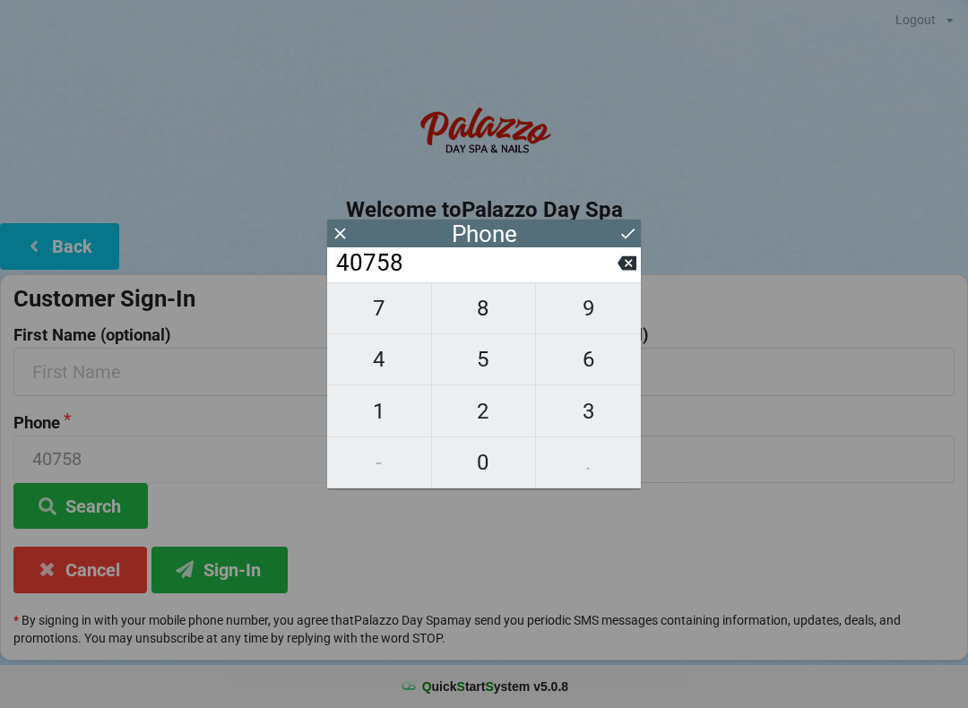
click at [499, 469] on span "0" at bounding box center [484, 463] width 104 height 38
type input "407580"
click at [596, 320] on span "9" at bounding box center [588, 309] width 105 height 38
type input "4075809"
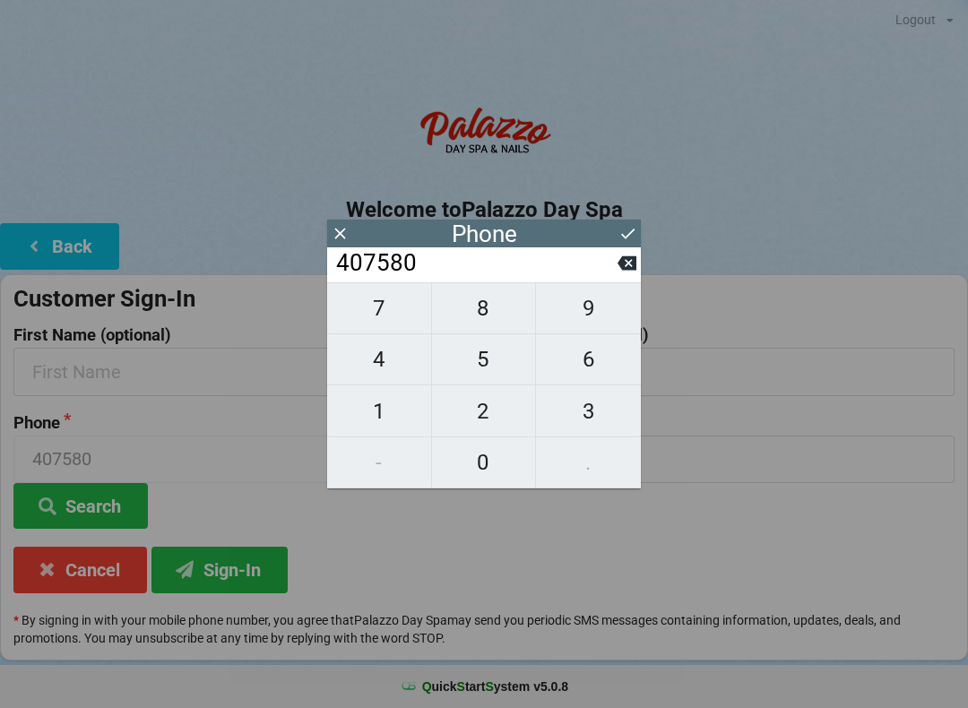
type input "4075809"
click at [491, 467] on span "0" at bounding box center [484, 463] width 104 height 38
type input "40758090"
click at [488, 362] on span "5" at bounding box center [484, 360] width 104 height 38
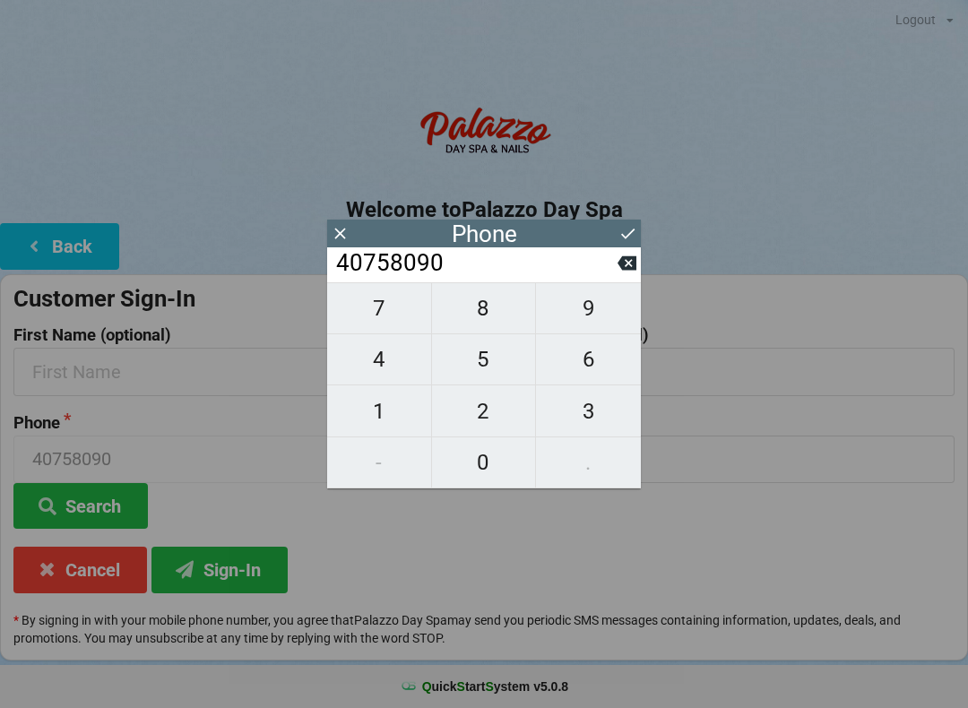
type input "407580905"
click at [629, 271] on icon at bounding box center [627, 263] width 19 height 14
click at [498, 368] on span "5" at bounding box center [484, 360] width 104 height 38
type input "407580905"
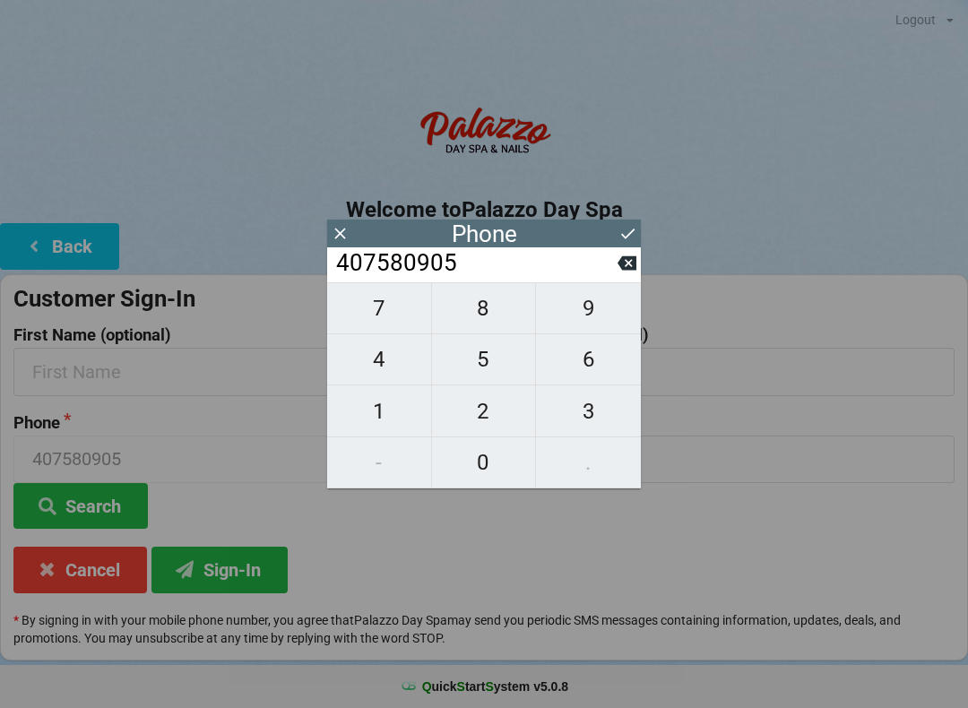
click at [636, 229] on icon at bounding box center [628, 233] width 19 height 19
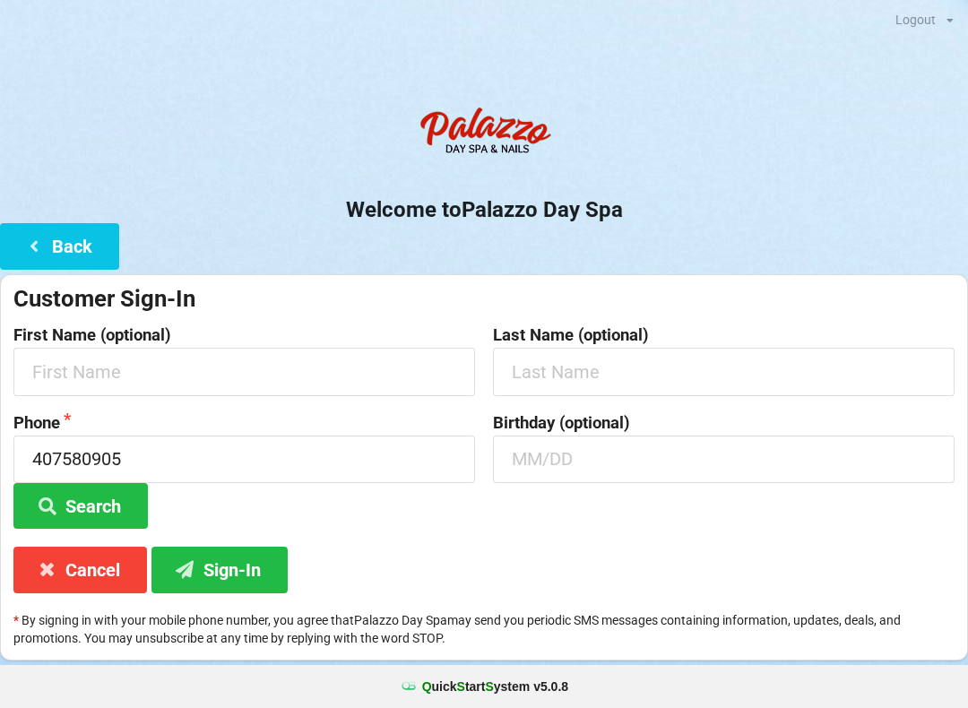
click at [258, 565] on button "Sign-In" at bounding box center [220, 570] width 136 height 46
click at [161, 448] on input "407580905" at bounding box center [244, 460] width 462 height 48
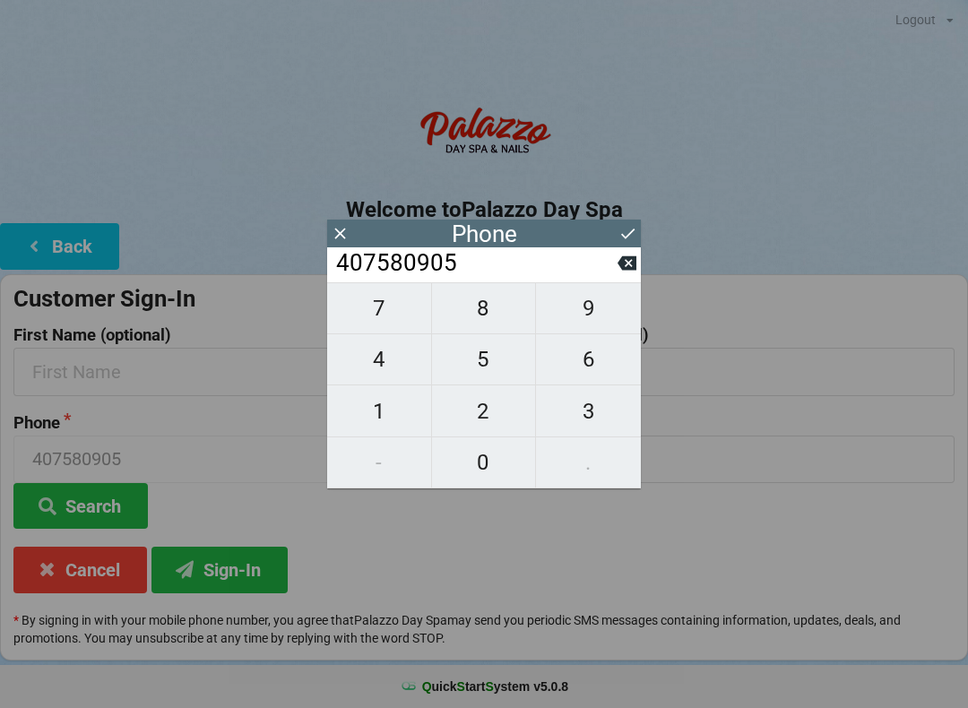
click at [423, 268] on input "407580905" at bounding box center [475, 263] width 283 height 29
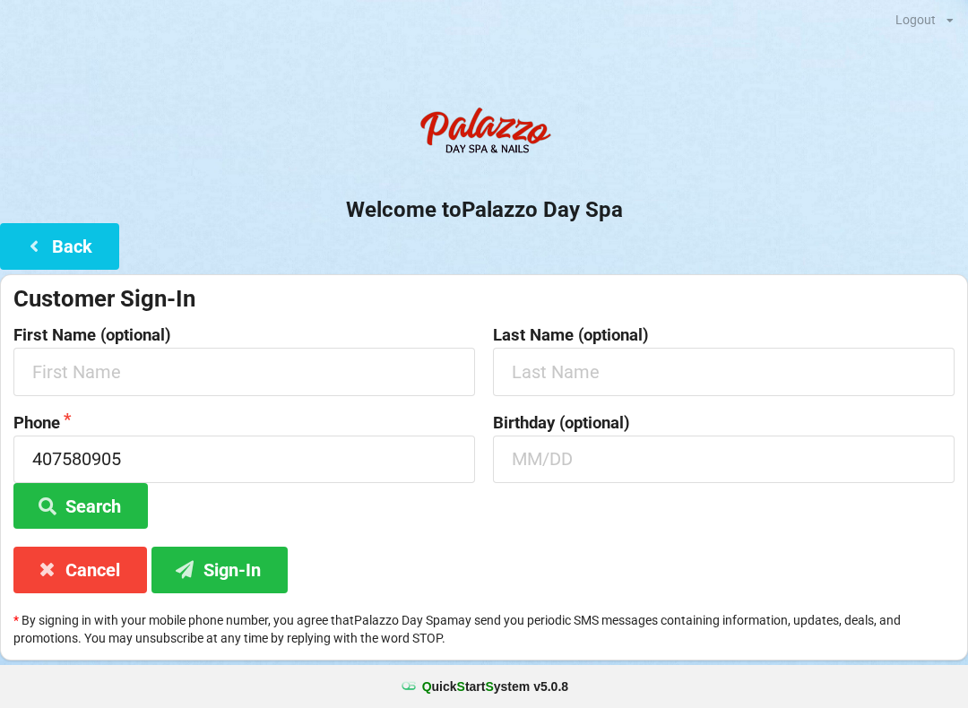
click at [641, 267] on div "Welcome to Palazzo Day Spa Back Customer Sign-In First Name (optional) Last Nam…" at bounding box center [484, 379] width 968 height 563
click at [96, 462] on input "407580905" at bounding box center [244, 460] width 462 height 48
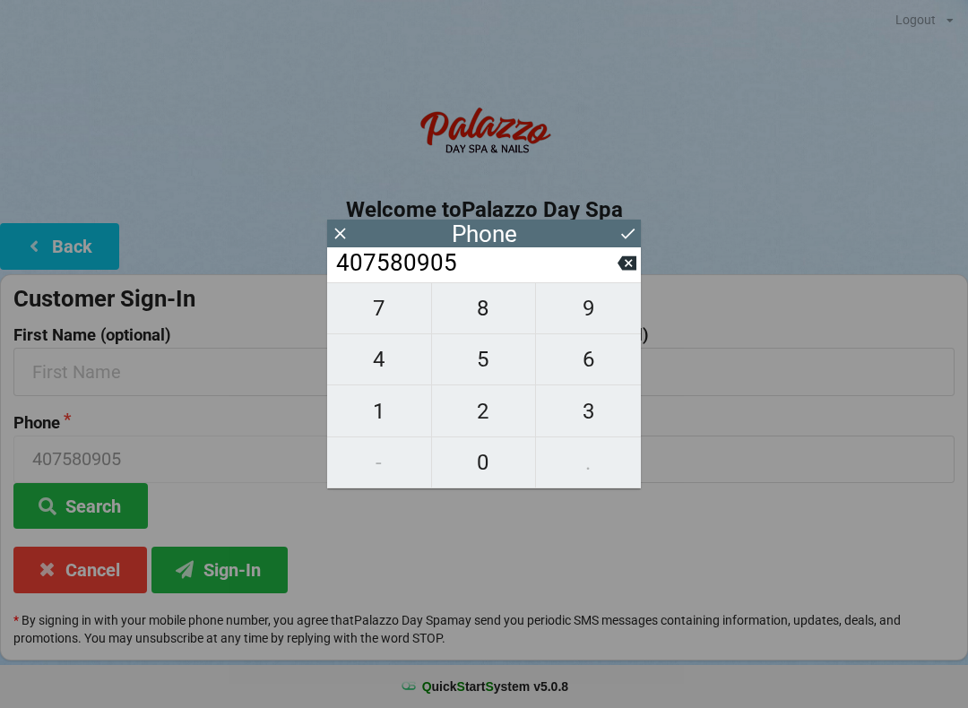
click at [482, 267] on input "407580905" at bounding box center [475, 263] width 283 height 29
click at [469, 270] on input "407580905" at bounding box center [475, 263] width 283 height 29
click at [500, 278] on input "407580905" at bounding box center [475, 263] width 283 height 29
click at [489, 268] on input "407580905" at bounding box center [475, 263] width 283 height 29
click at [507, 272] on input "407580905" at bounding box center [475, 263] width 283 height 29
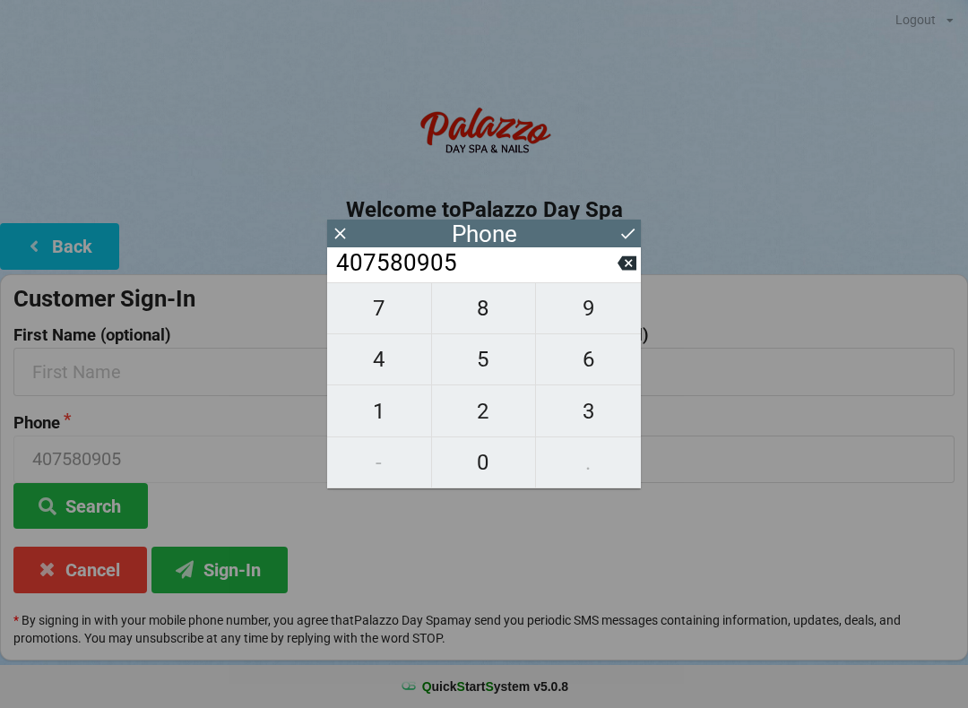
click at [464, 265] on input "407580905" at bounding box center [475, 263] width 283 height 29
click at [463, 265] on input "407580905" at bounding box center [475, 263] width 283 height 29
click at [397, 367] on span "4" at bounding box center [379, 360] width 104 height 38
type input "4075809054"
click at [636, 265] on icon at bounding box center [627, 263] width 19 height 14
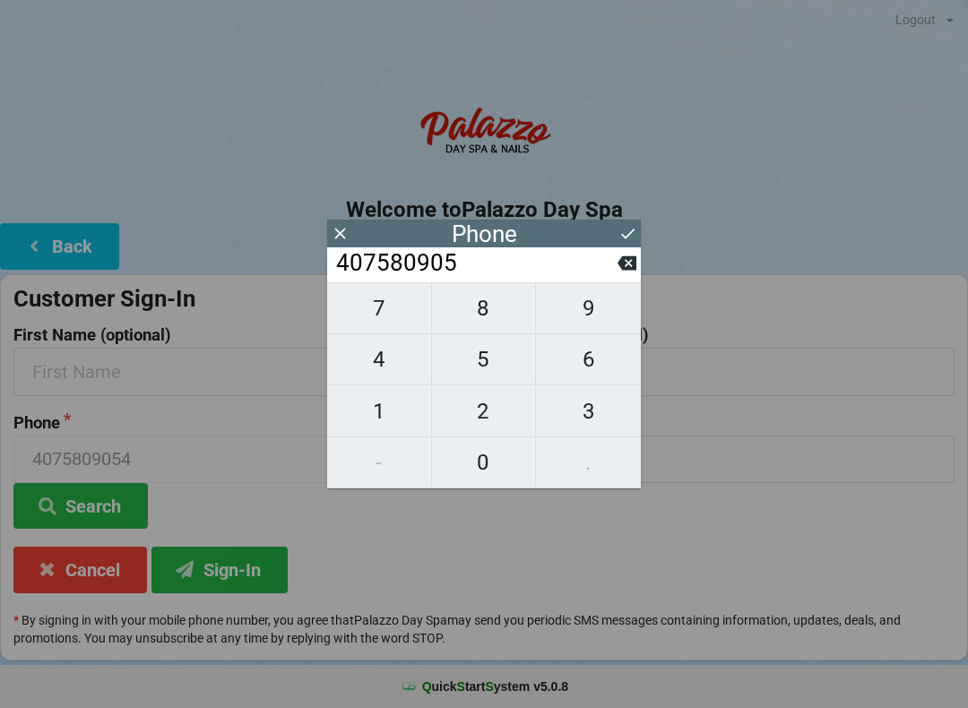
click at [634, 270] on icon at bounding box center [627, 263] width 19 height 14
click at [629, 271] on icon at bounding box center [627, 263] width 19 height 14
click at [621, 271] on icon at bounding box center [627, 263] width 19 height 14
type input "407580"
click at [496, 467] on span "0" at bounding box center [484, 463] width 104 height 38
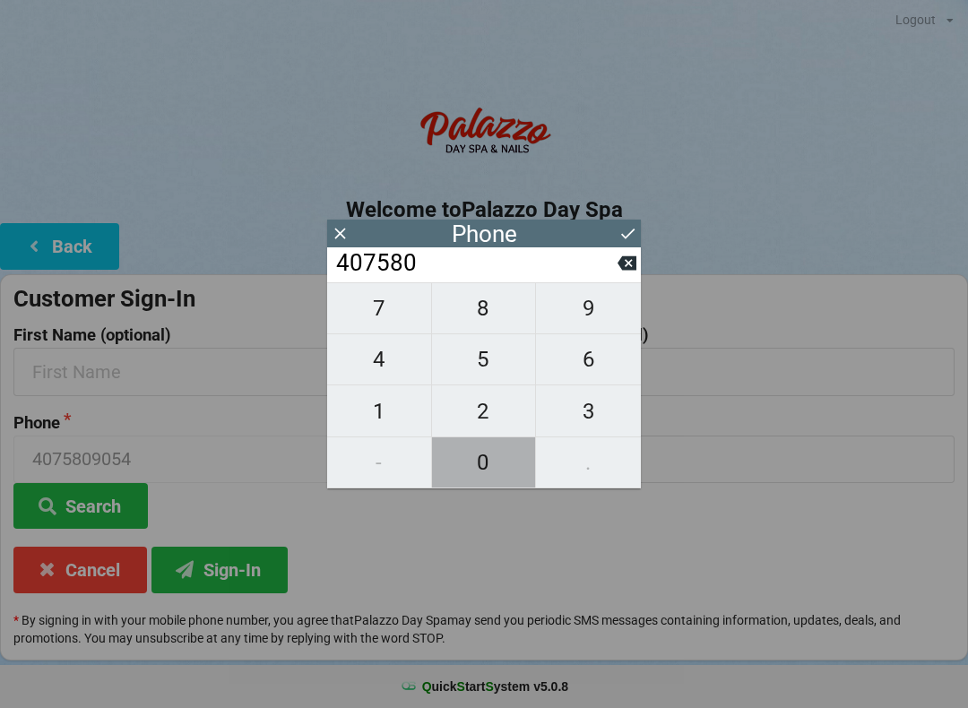
type input "4075800"
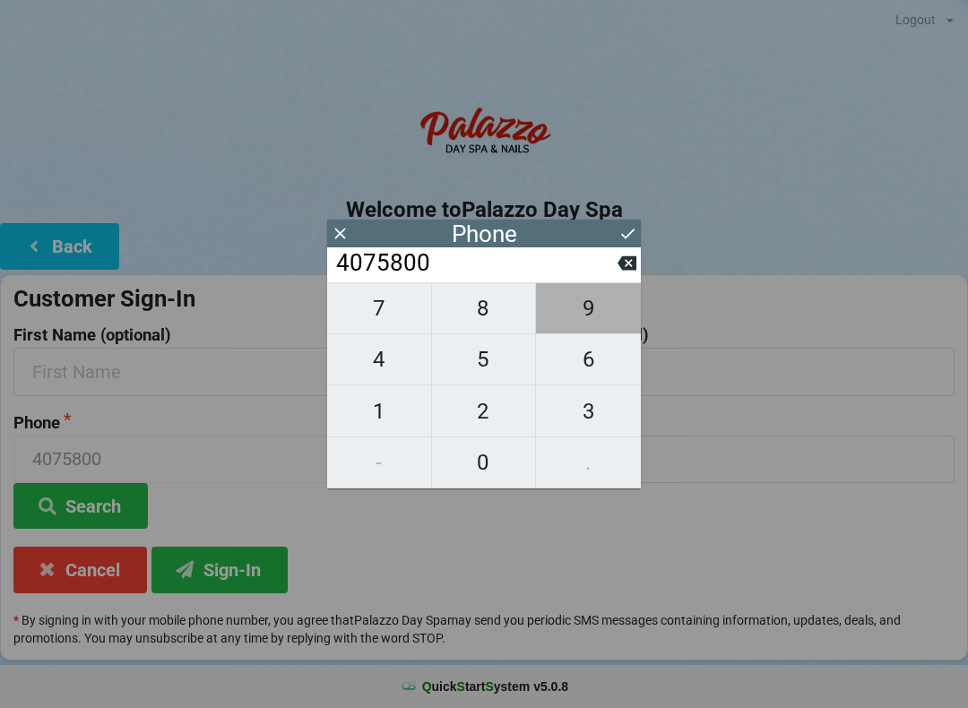
click at [607, 317] on span "9" at bounding box center [588, 309] width 105 height 38
type input "40758009"
click at [521, 430] on span "2" at bounding box center [484, 412] width 104 height 38
type input "407580092"
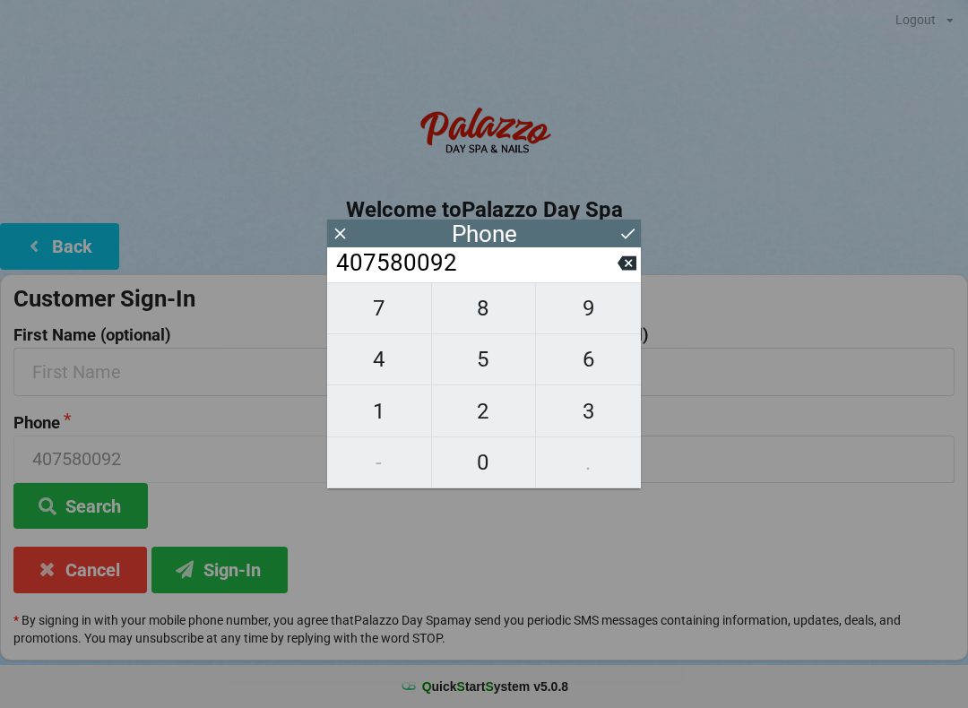
click at [634, 271] on icon at bounding box center [627, 263] width 19 height 14
type input "40758009"
click at [481, 475] on span "0" at bounding box center [484, 463] width 104 height 38
type input "407580090"
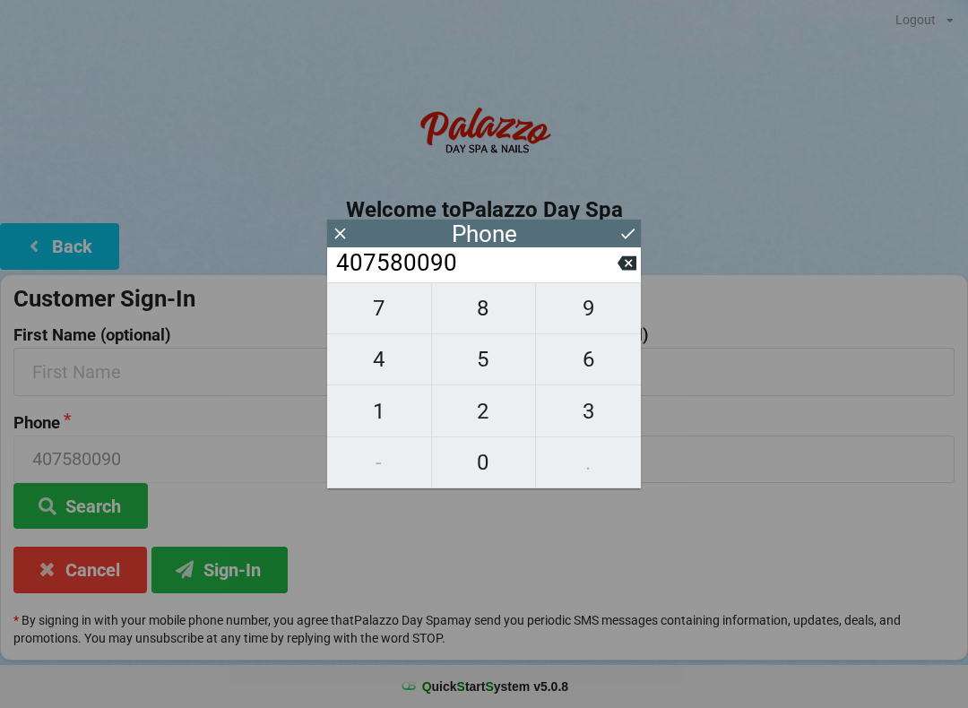
click at [499, 371] on span "5" at bounding box center [484, 360] width 104 height 38
type input "4075800905"
click at [636, 245] on button at bounding box center [628, 233] width 19 height 24
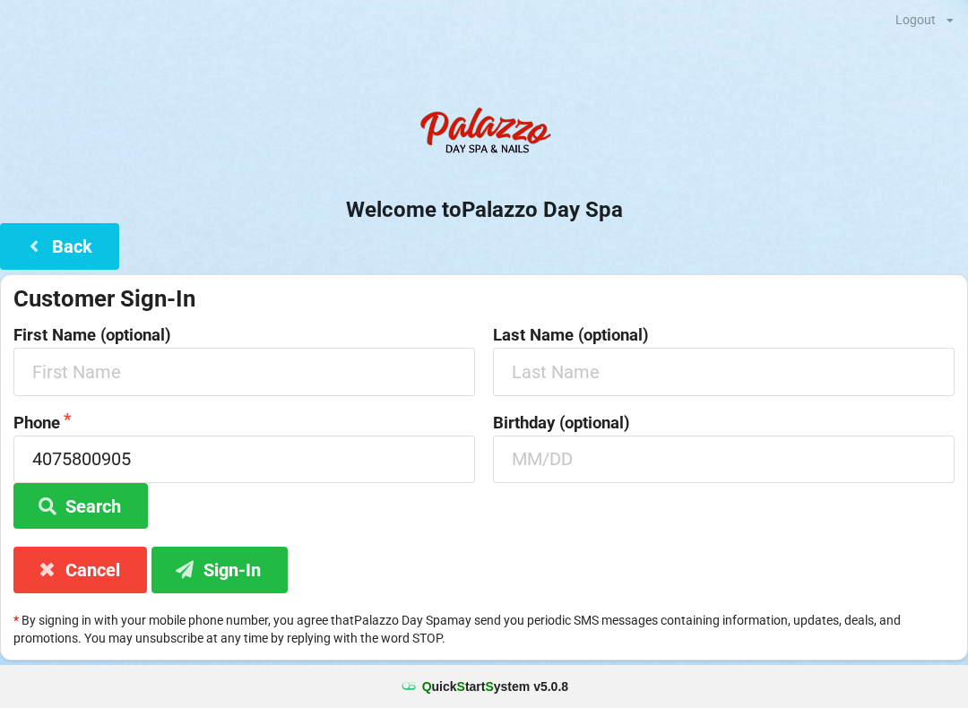
click at [236, 568] on button "Sign-In" at bounding box center [220, 570] width 136 height 46
